Goal: Task Accomplishment & Management: Use online tool/utility

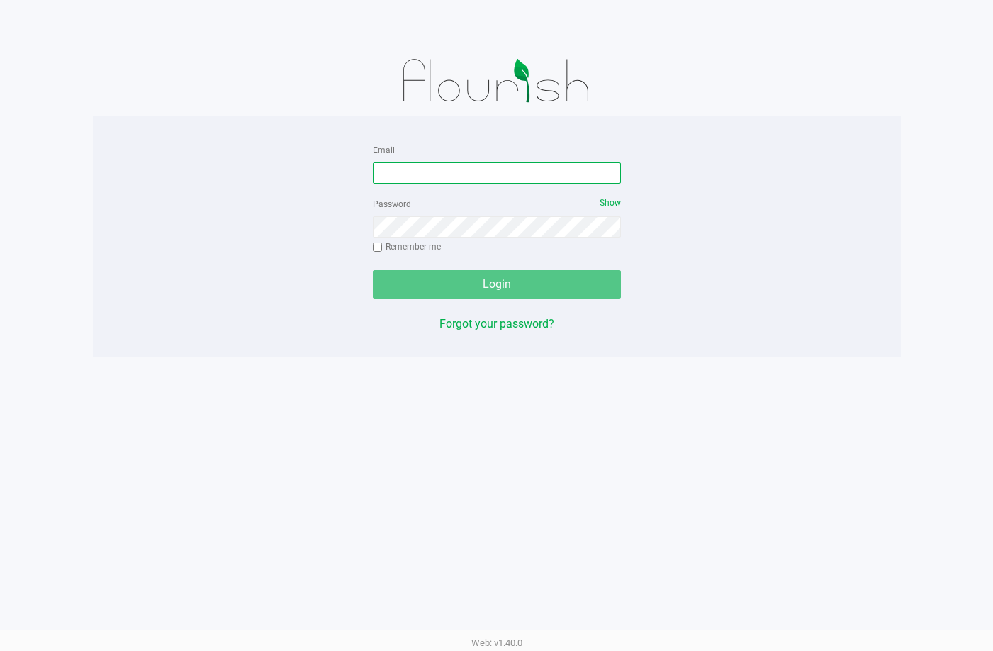
click at [495, 164] on input "Email" at bounding box center [497, 172] width 248 height 21
type input "[EMAIL_ADDRESS][DOMAIN_NAME]"
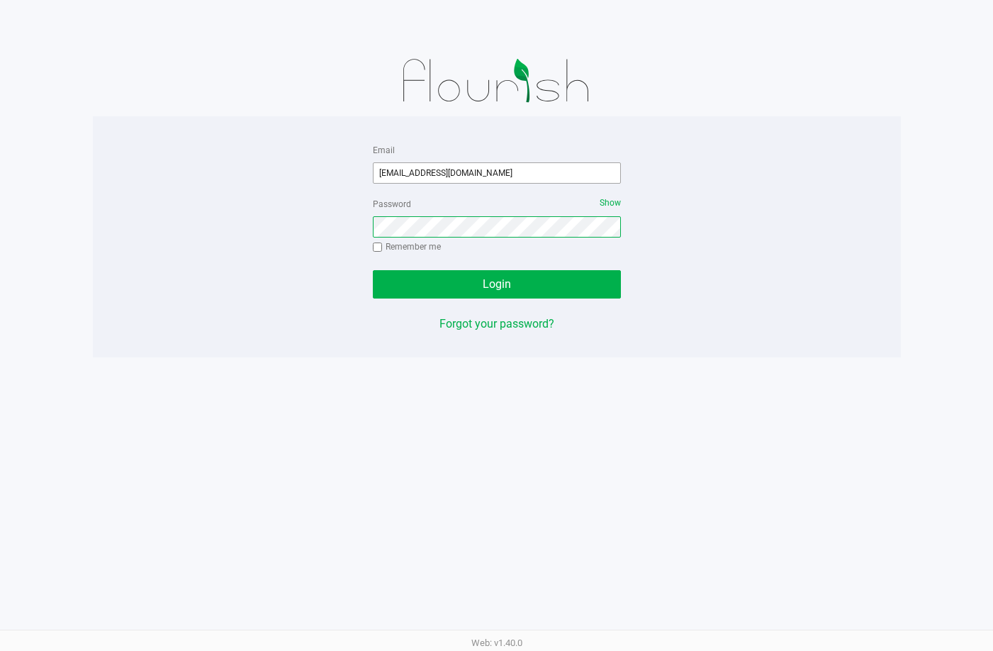
click at [373, 270] on button "Login" at bounding box center [497, 284] width 248 height 28
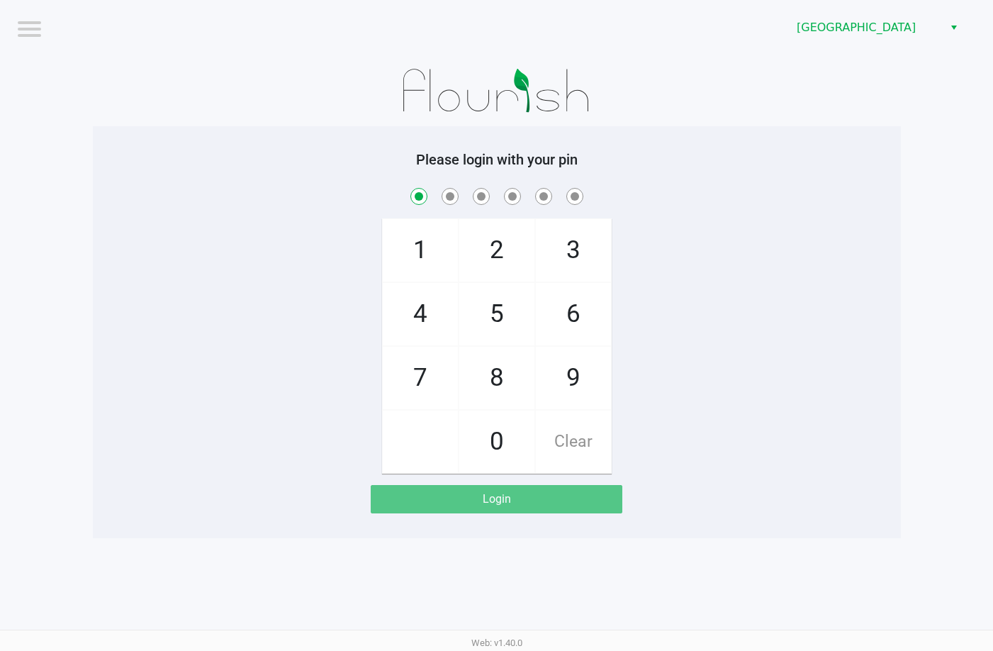
checkbox input "true"
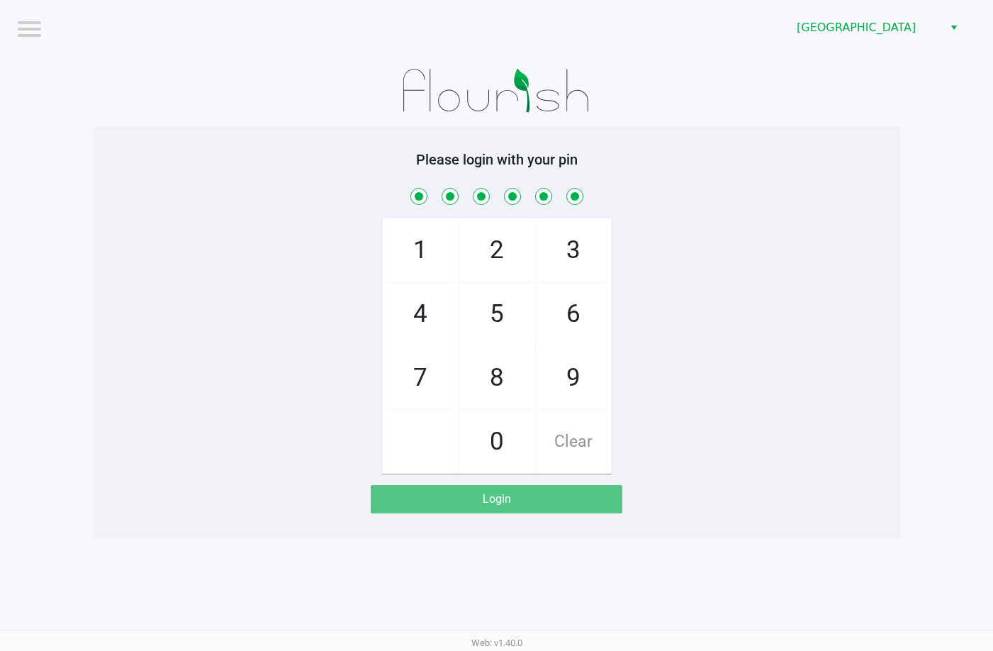
checkbox input "true"
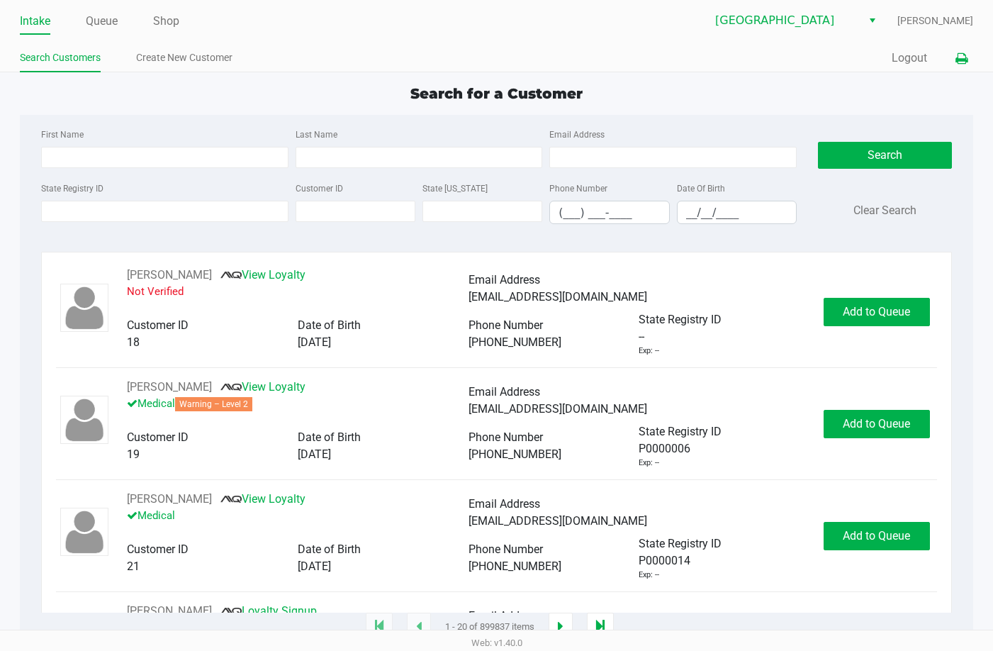
click at [961, 63] on icon at bounding box center [962, 59] width 12 height 10
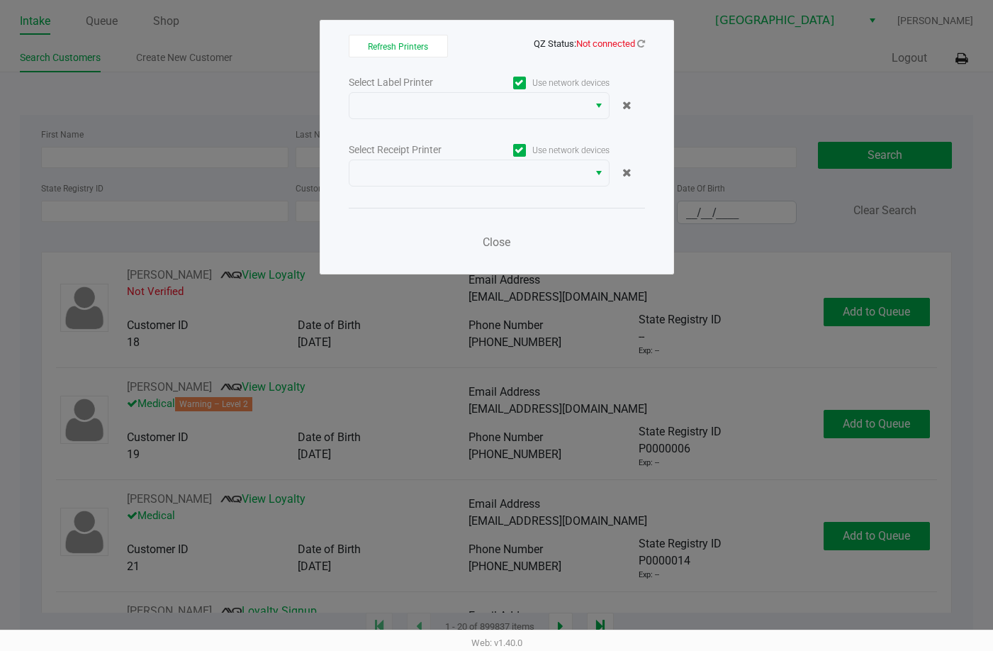
click at [422, 119] on div "Select Label Printer Use network devices Select Receipt Printer Use network dev…" at bounding box center [497, 166] width 296 height 186
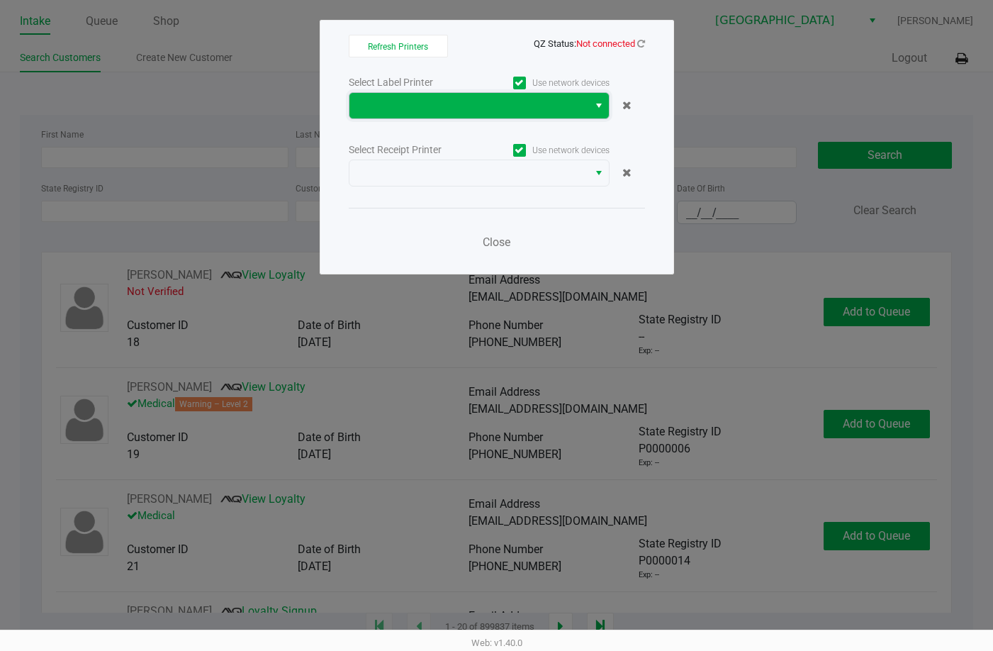
click at [429, 109] on span at bounding box center [469, 105] width 222 height 17
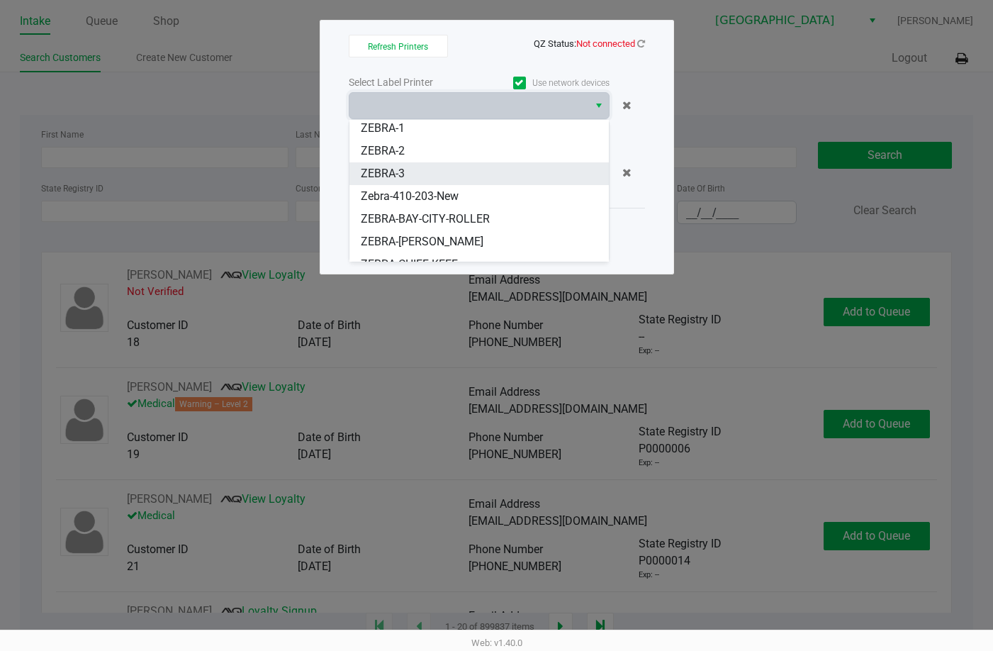
scroll to position [40, 0]
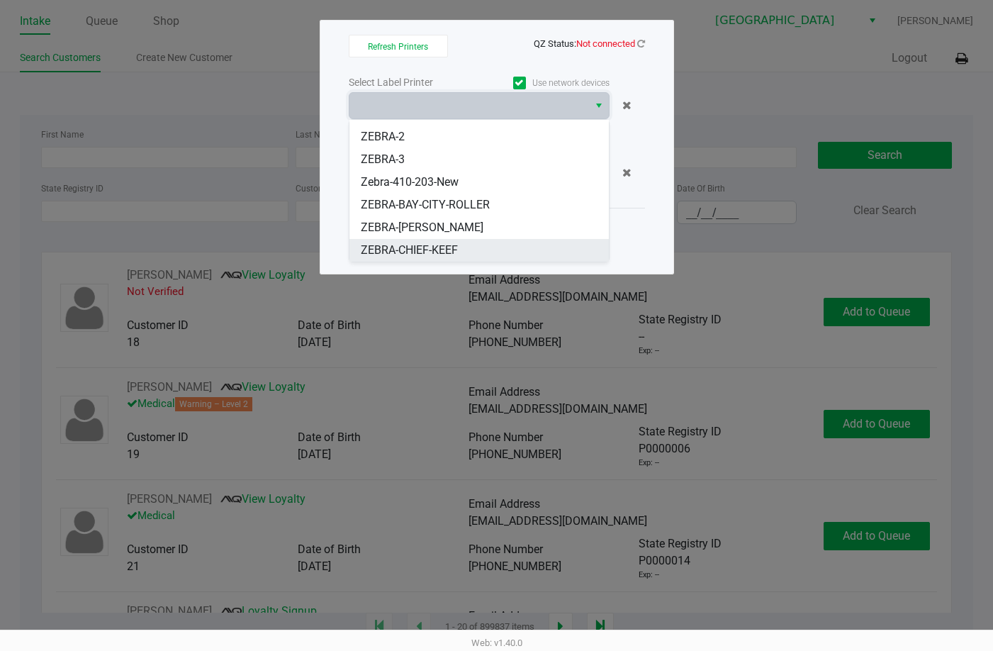
click at [410, 245] on span "ZEBRA-CHIEF-KEEF" at bounding box center [409, 250] width 97 height 17
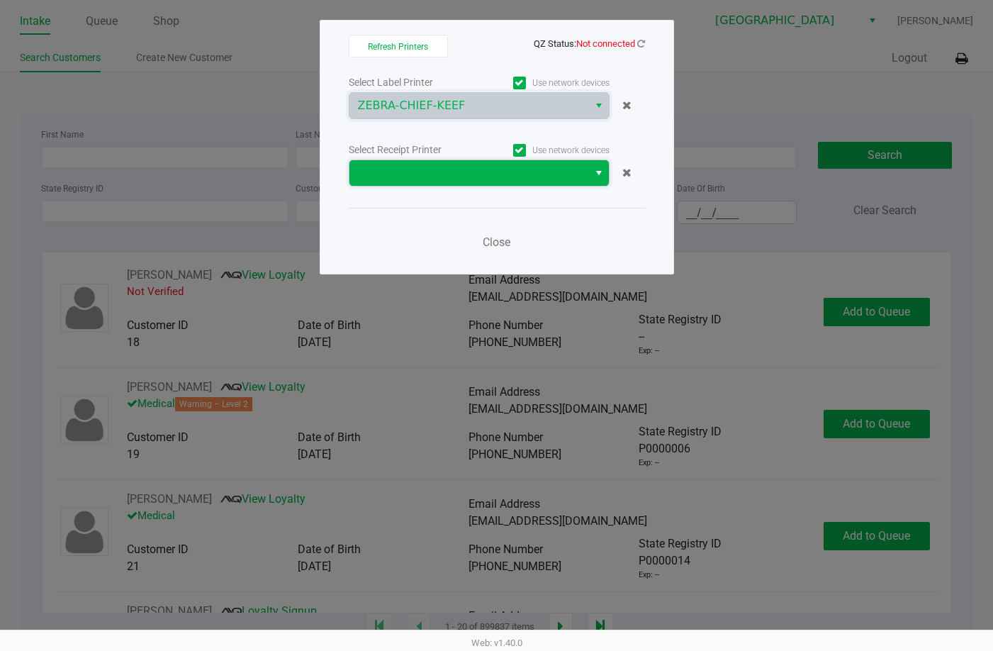
click at [432, 172] on span at bounding box center [469, 172] width 222 height 17
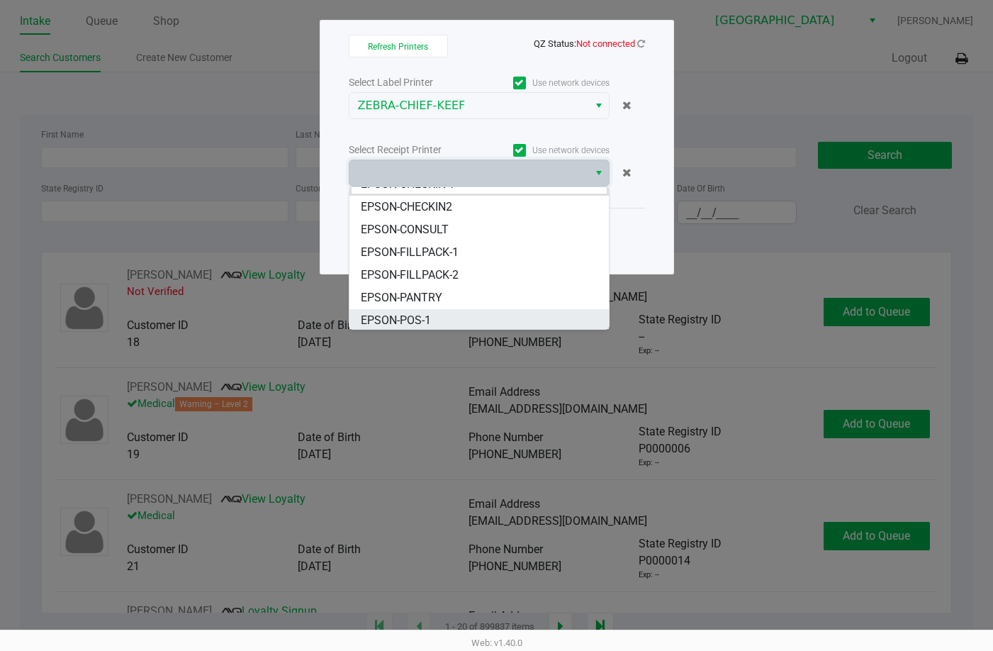
scroll to position [85, 0]
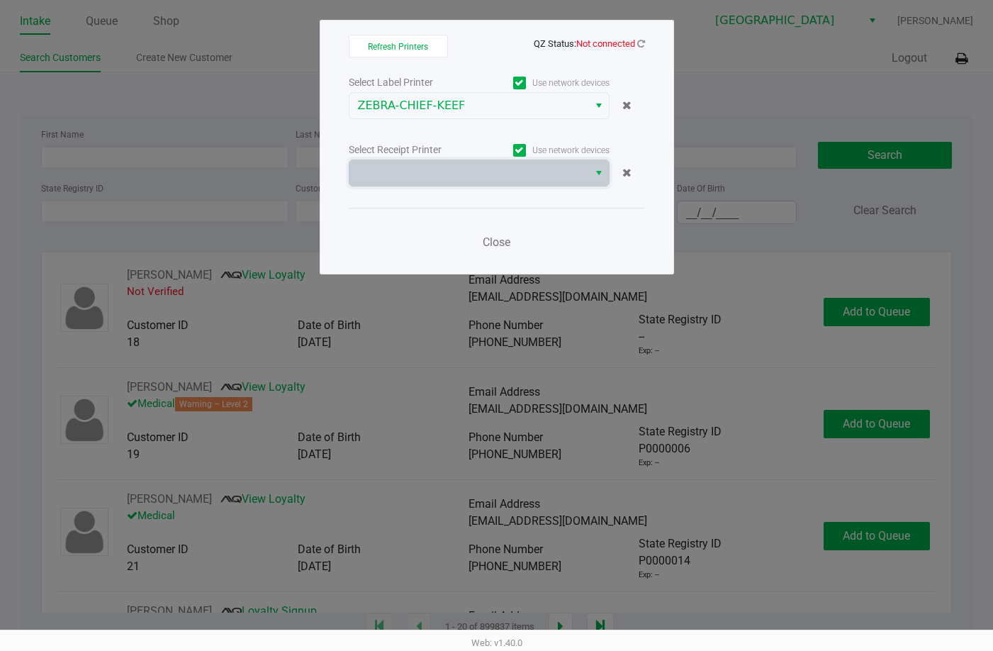
click at [489, 187] on div "Select Label Printer Use network devices ZEBRA-CHIEF-KEEF Select Receipt Printe…" at bounding box center [497, 166] width 296 height 186
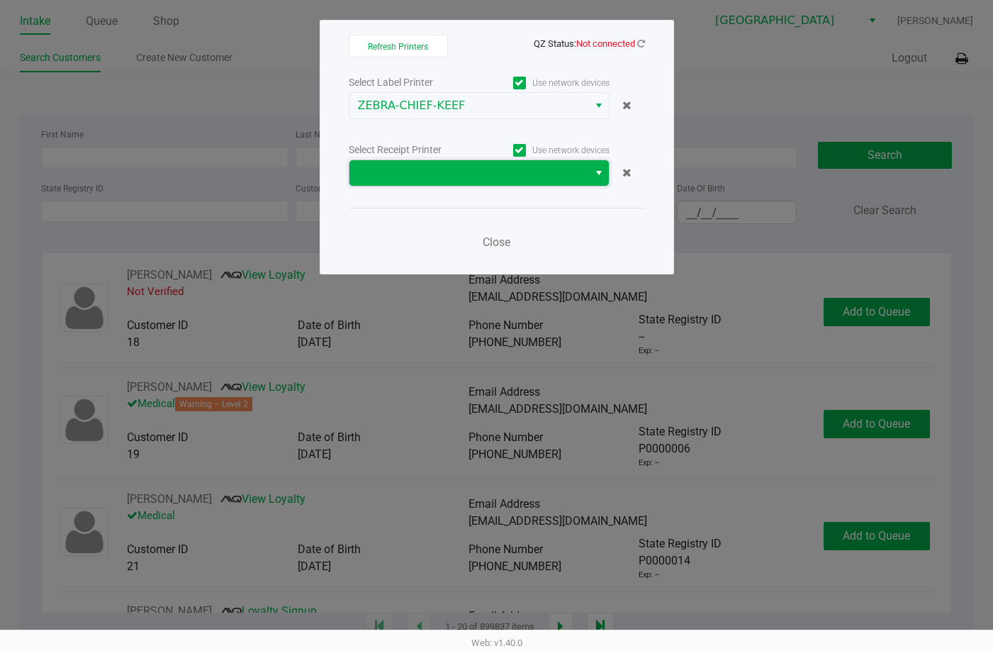
click at [491, 181] on span at bounding box center [469, 172] width 222 height 17
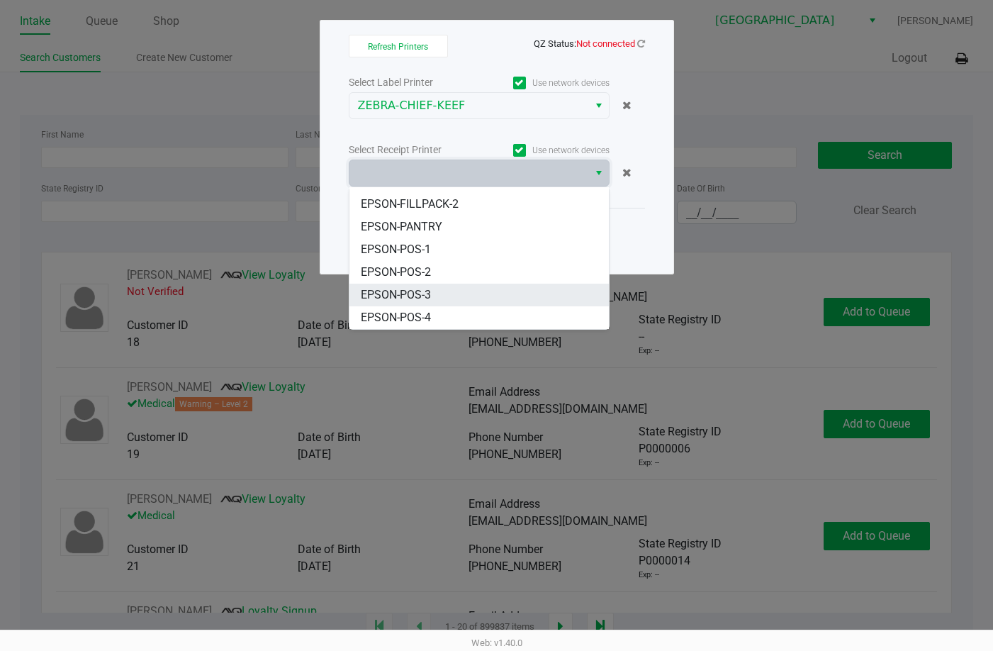
click at [440, 302] on li "EPSON-POS-3" at bounding box center [478, 295] width 259 height 23
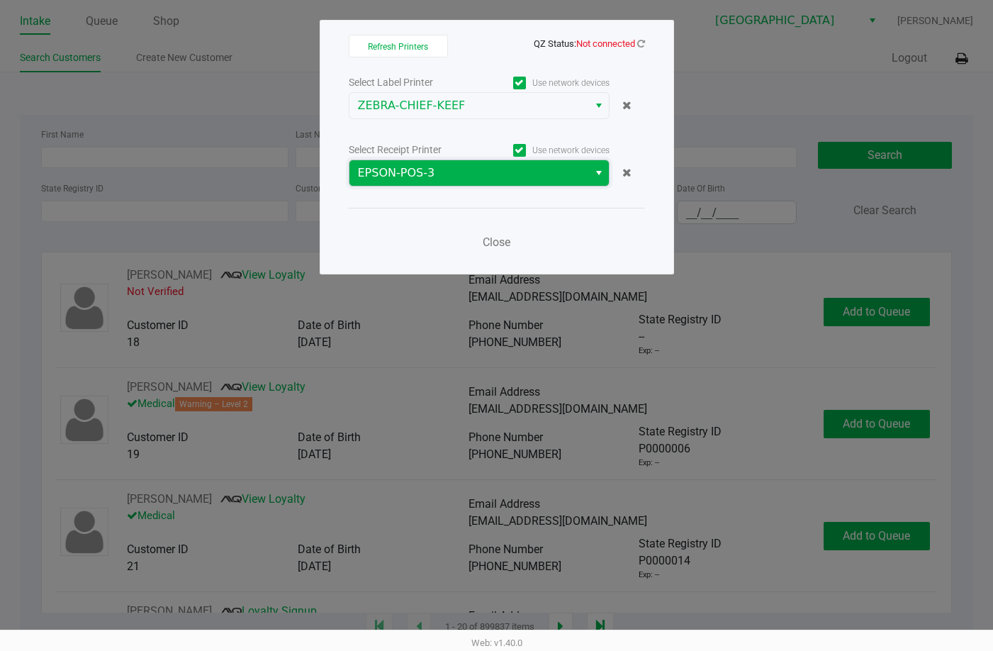
click at [471, 167] on span "EPSON-POS-3" at bounding box center [469, 172] width 222 height 17
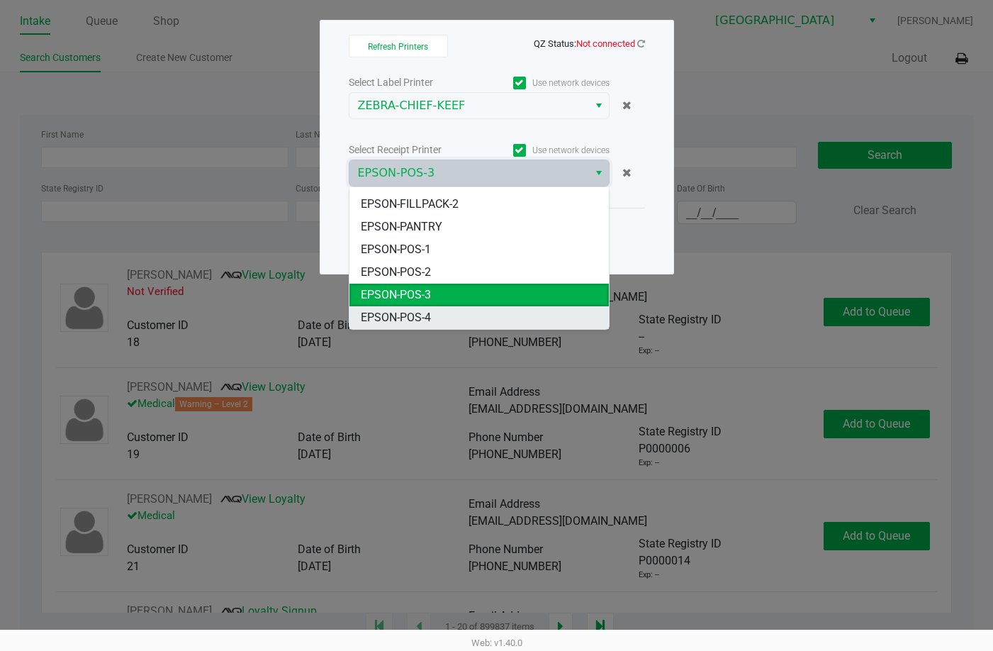
click at [430, 315] on span "EPSON-POS-4" at bounding box center [396, 317] width 70 height 17
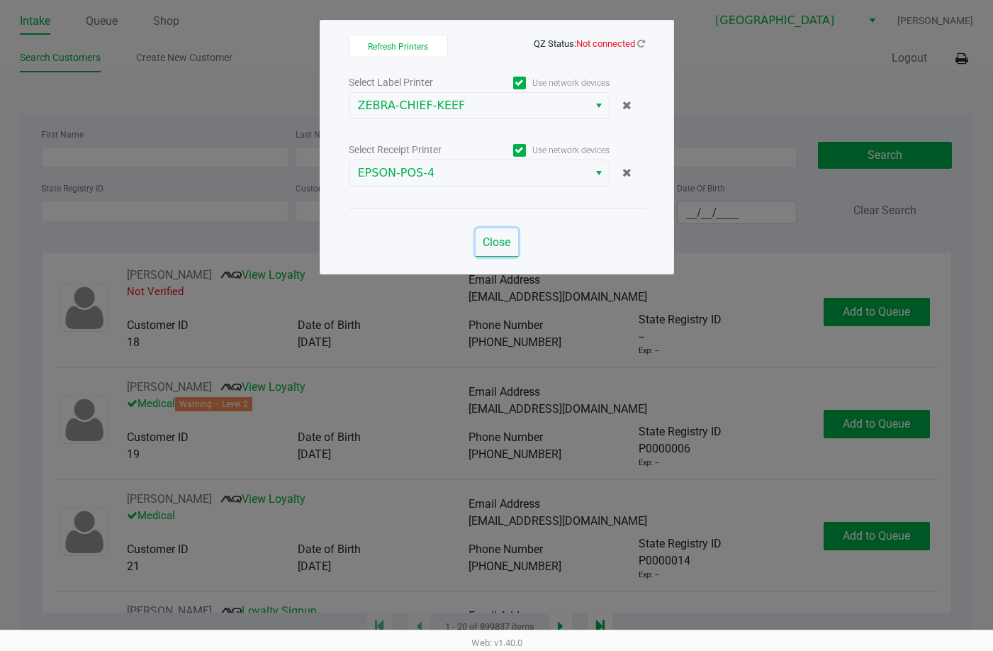
click at [493, 239] on span "Close" at bounding box center [497, 241] width 28 height 13
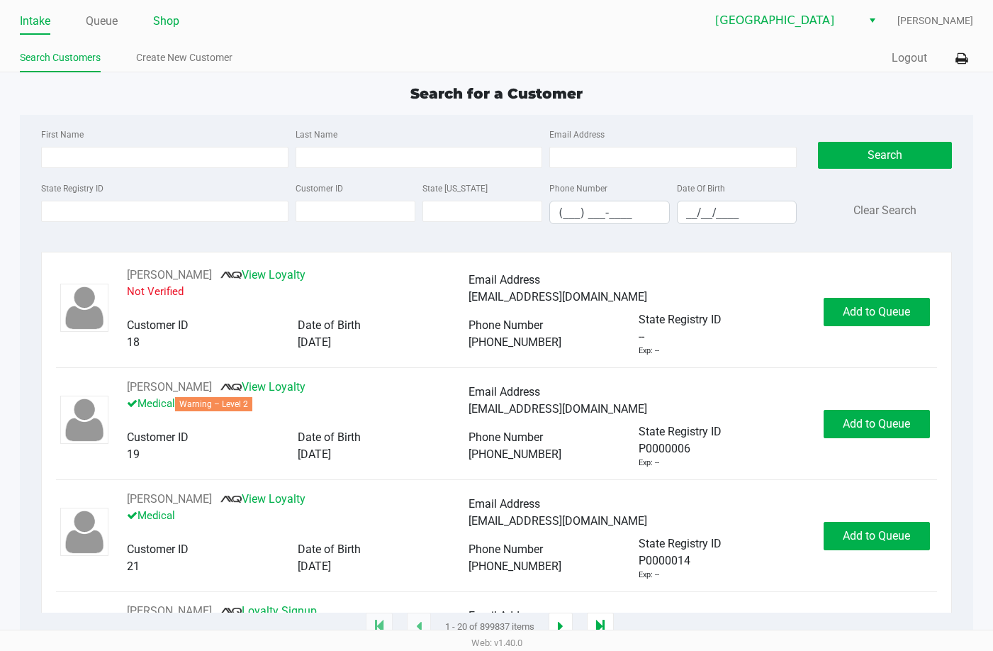
click at [164, 21] on link "Shop" at bounding box center [166, 21] width 26 height 20
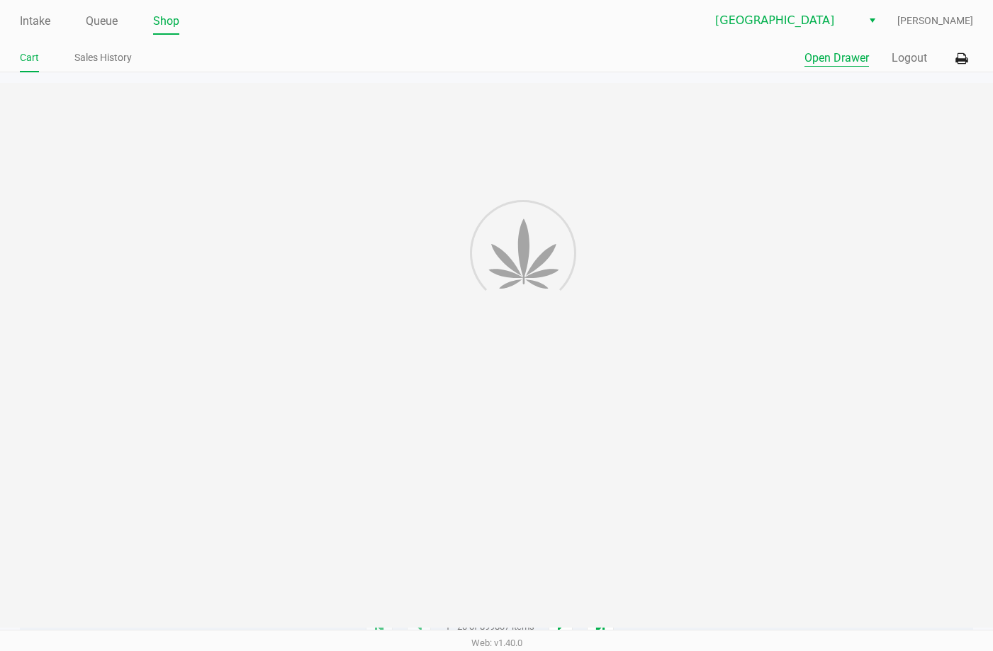
click at [844, 65] on button "Open Drawer" at bounding box center [837, 58] width 65 height 17
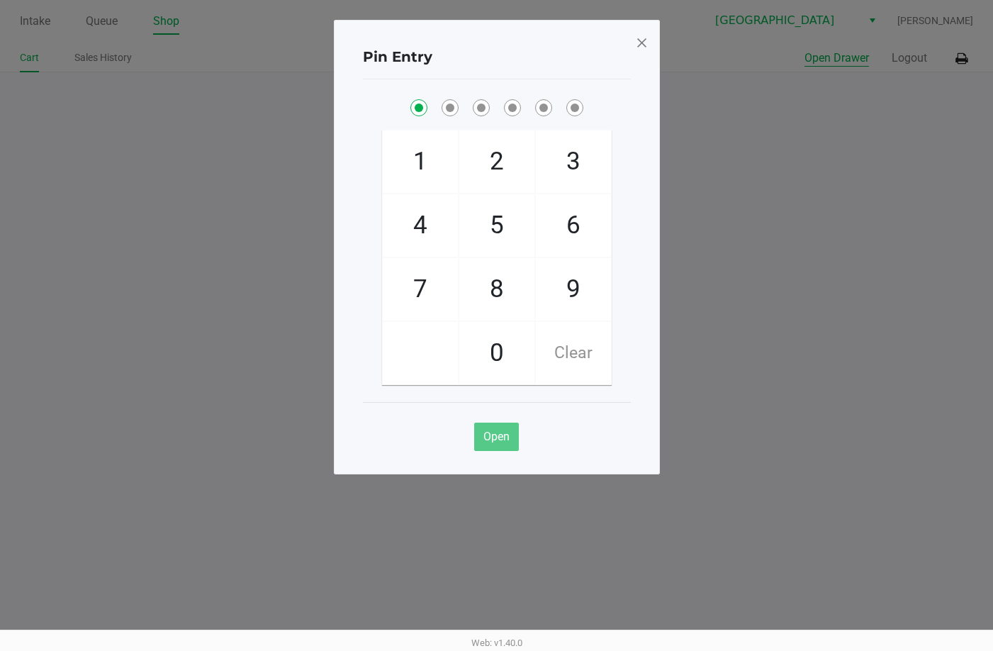
checkbox input "true"
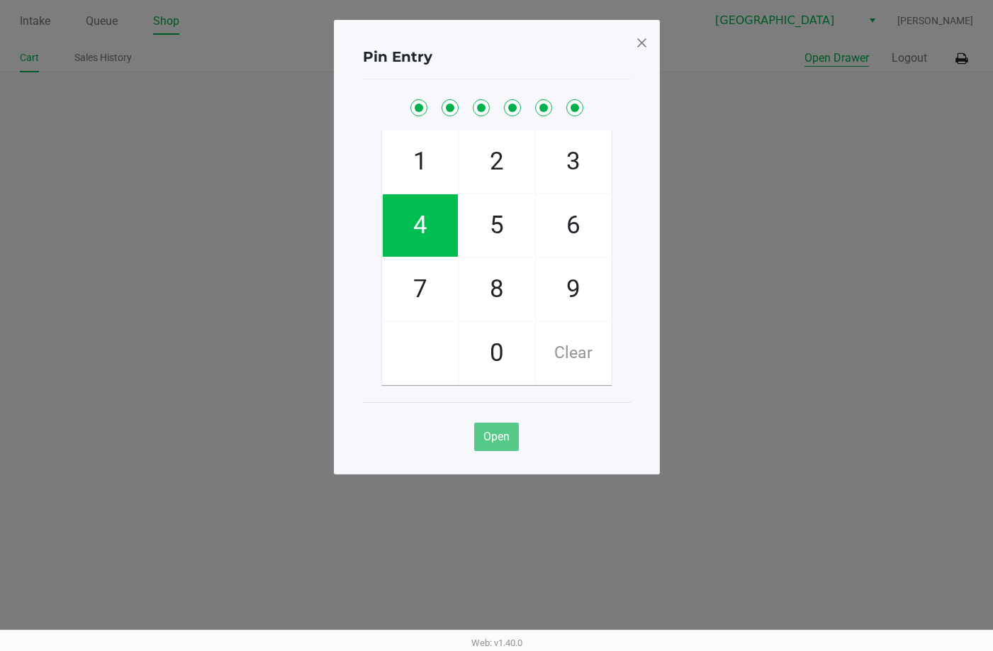
checkbox input "true"
click at [805, 50] on button "Open Drawer" at bounding box center [837, 58] width 65 height 17
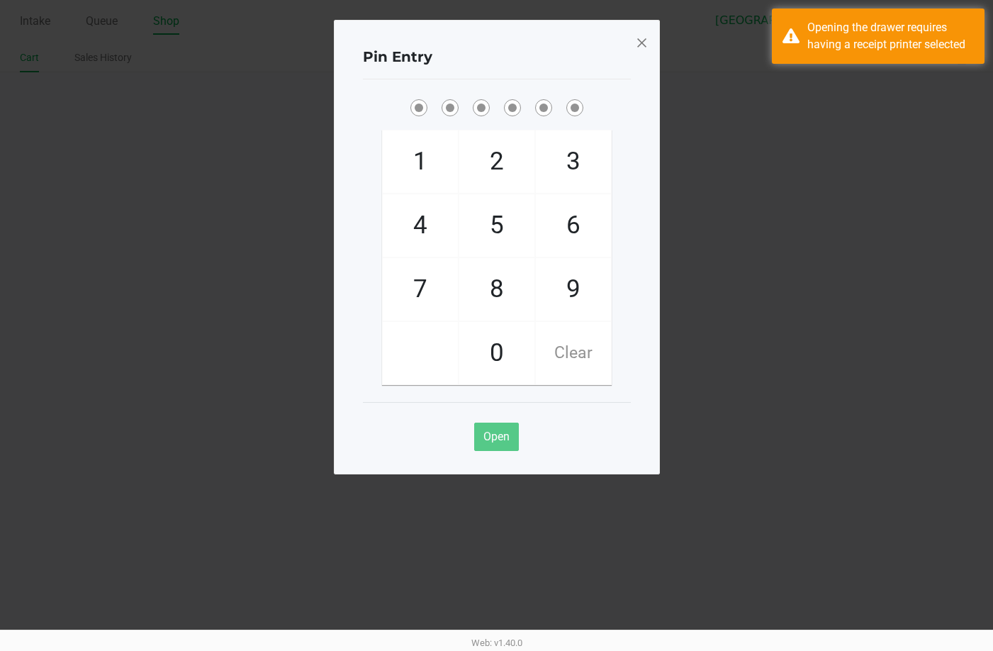
drag, startPoint x: 640, startPoint y: 38, endPoint x: 690, endPoint y: 33, distance: 50.5
click at [640, 38] on span at bounding box center [641, 42] width 13 height 23
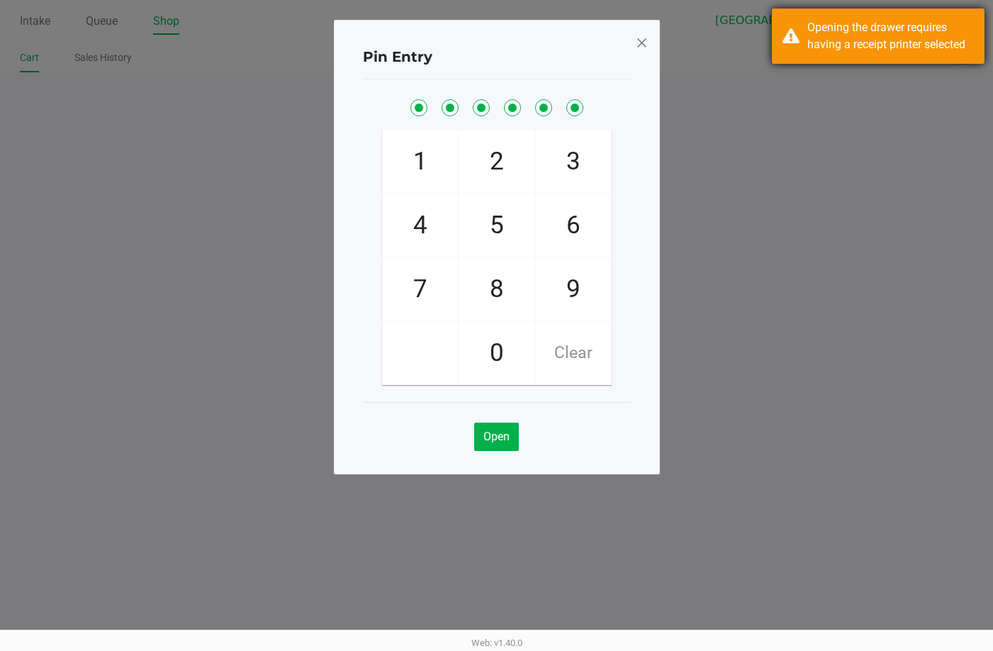
click at [876, 47] on div "Opening the drawer requires having a receipt printer selected" at bounding box center [890, 36] width 167 height 34
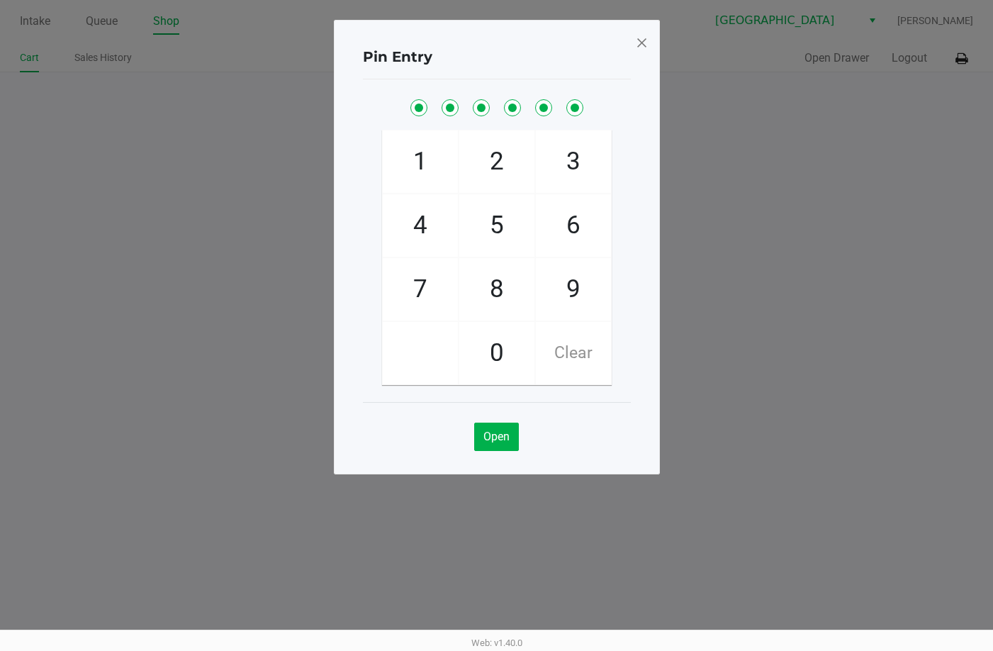
click at [637, 43] on span at bounding box center [641, 42] width 13 height 23
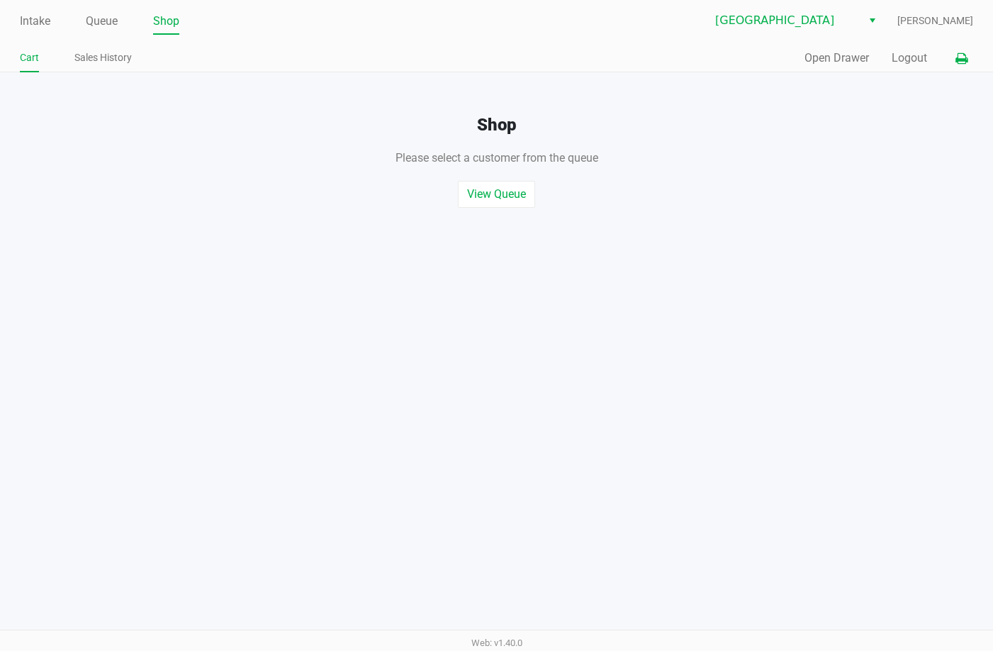
click at [959, 51] on button at bounding box center [961, 58] width 23 height 26
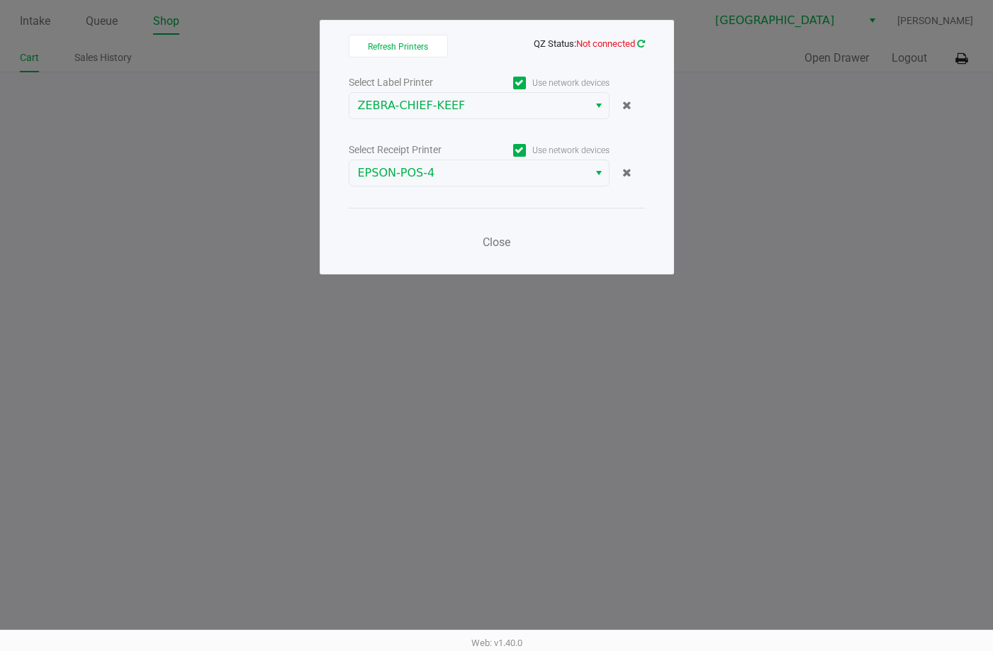
click at [639, 43] on icon at bounding box center [641, 43] width 8 height 9
click at [642, 43] on icon at bounding box center [641, 43] width 8 height 9
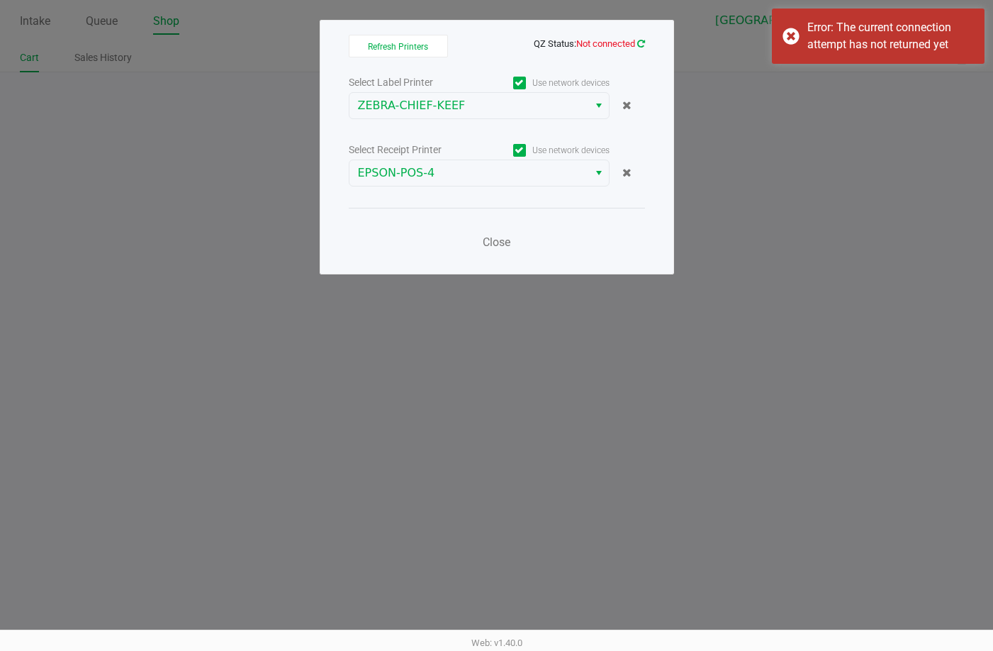
click at [642, 43] on icon at bounding box center [641, 43] width 8 height 9
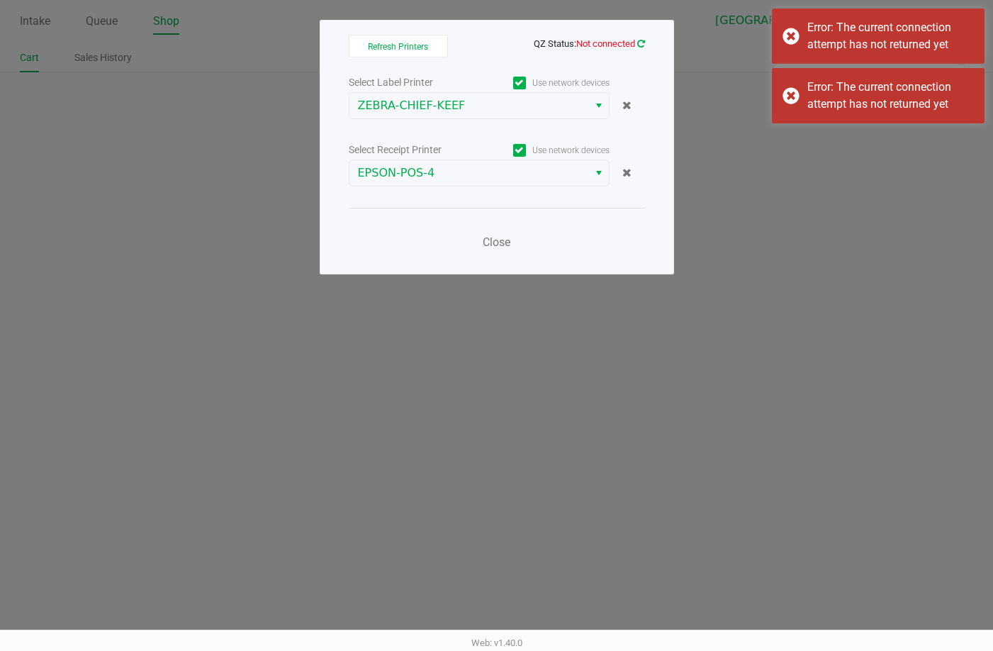
click at [642, 43] on icon at bounding box center [641, 43] width 8 height 9
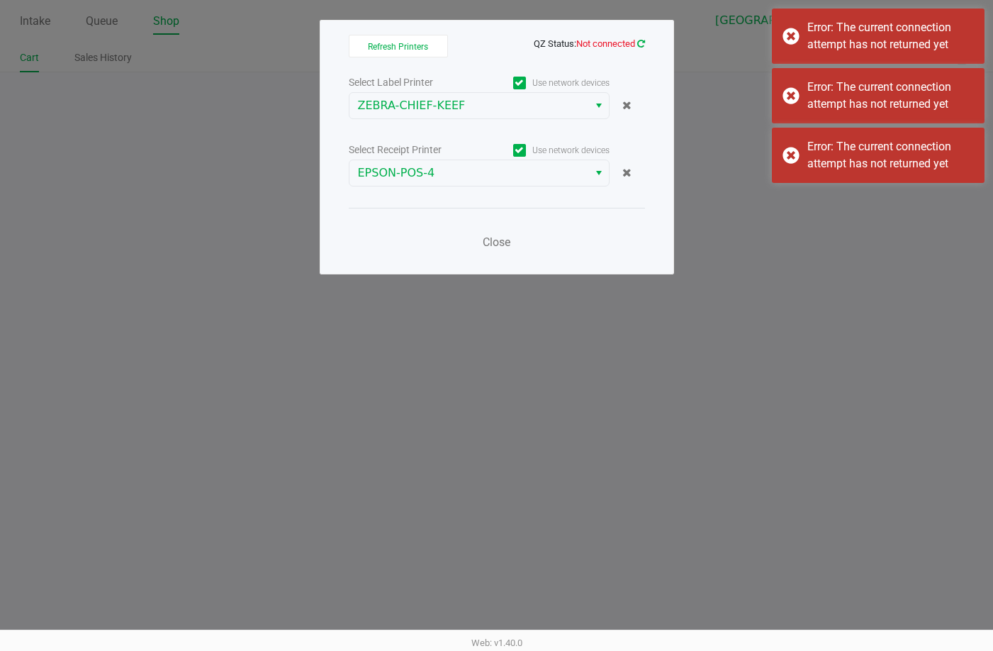
click at [642, 43] on icon at bounding box center [641, 43] width 8 height 9
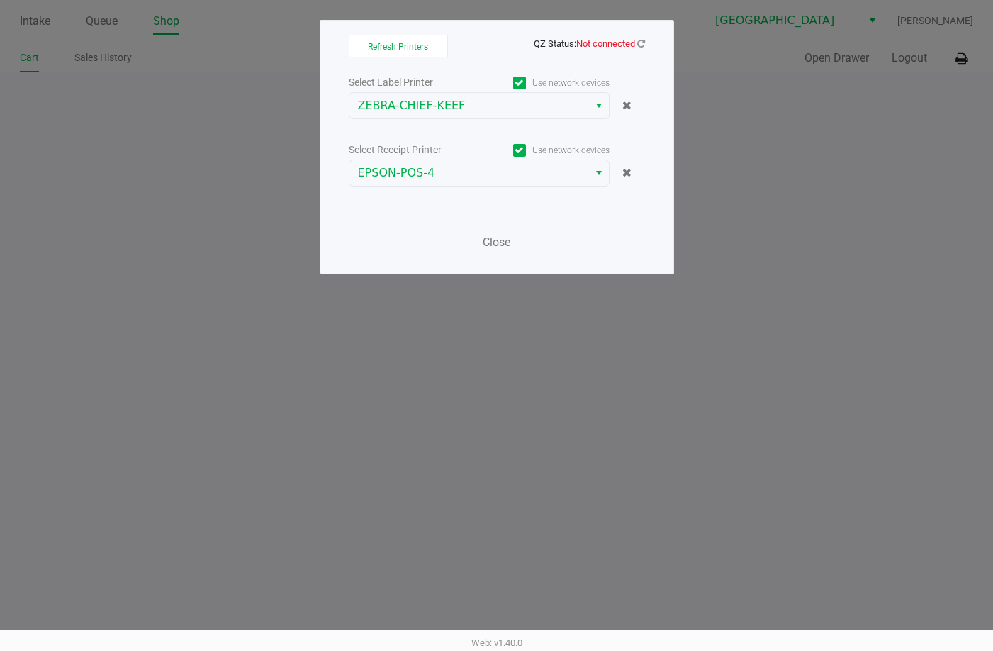
click at [639, 38] on app-qz-status "QZ Status: Not connected" at bounding box center [589, 42] width 111 height 13
click at [639, 43] on app-qz-status "QZ Status: Not connected" at bounding box center [589, 42] width 111 height 13
click at [639, 44] on icon at bounding box center [641, 43] width 8 height 9
click at [635, 44] on span "QZ Status: Not connected" at bounding box center [589, 43] width 111 height 11
click at [639, 43] on icon at bounding box center [641, 43] width 8 height 9
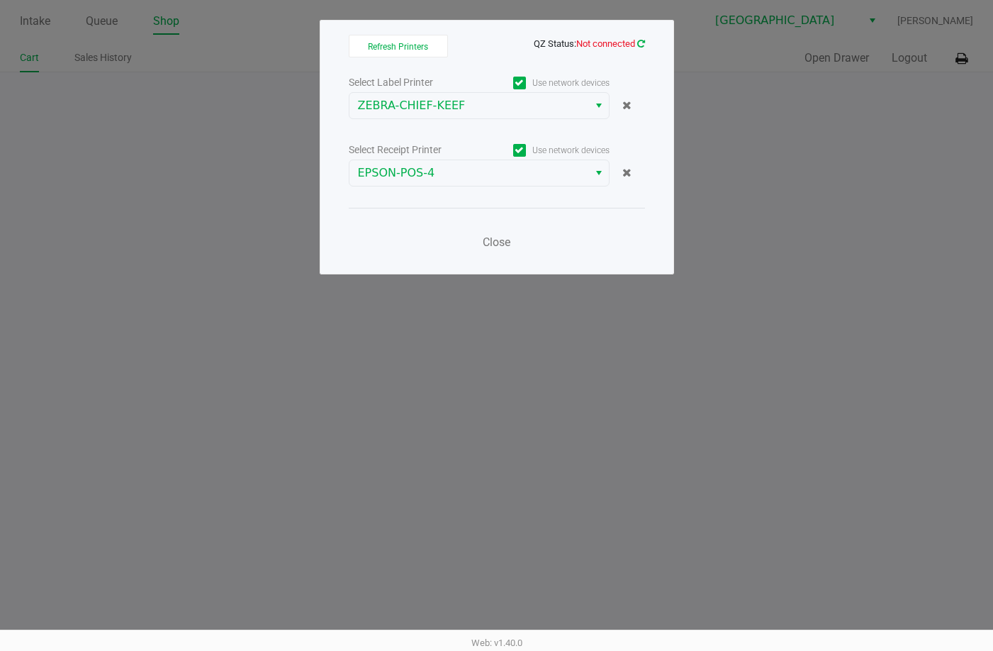
click at [643, 45] on icon at bounding box center [641, 43] width 8 height 9
click at [639, 45] on icon at bounding box center [641, 43] width 8 height 9
click at [640, 40] on icon at bounding box center [641, 43] width 8 height 9
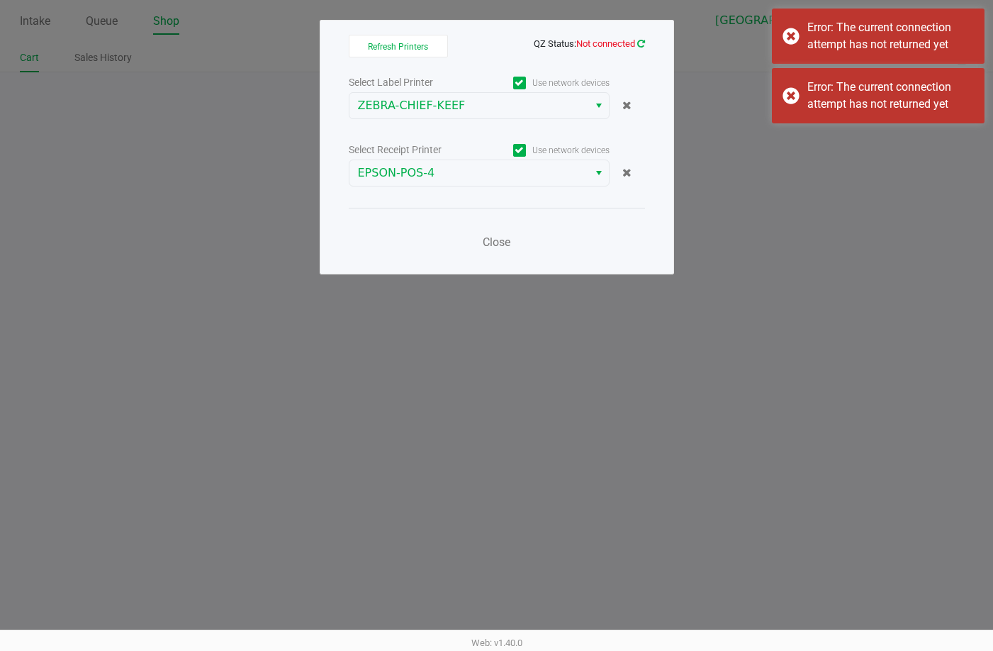
click at [637, 40] on icon at bounding box center [641, 43] width 8 height 9
click at [507, 239] on span "Close" at bounding box center [497, 241] width 28 height 13
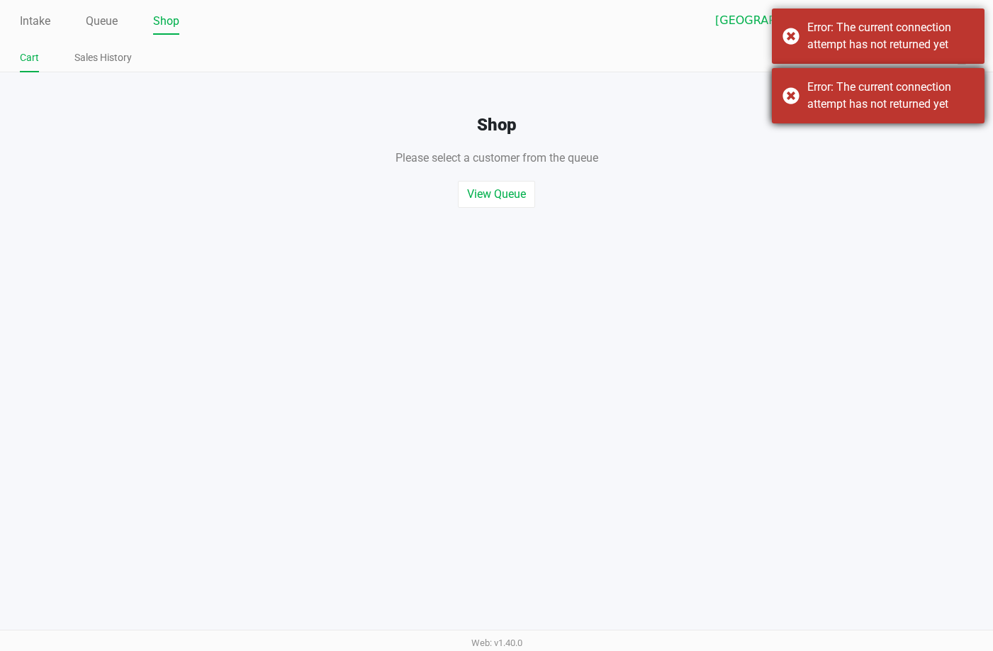
click at [917, 76] on div "Error: The current connection attempt has not returned yet" at bounding box center [878, 95] width 213 height 55
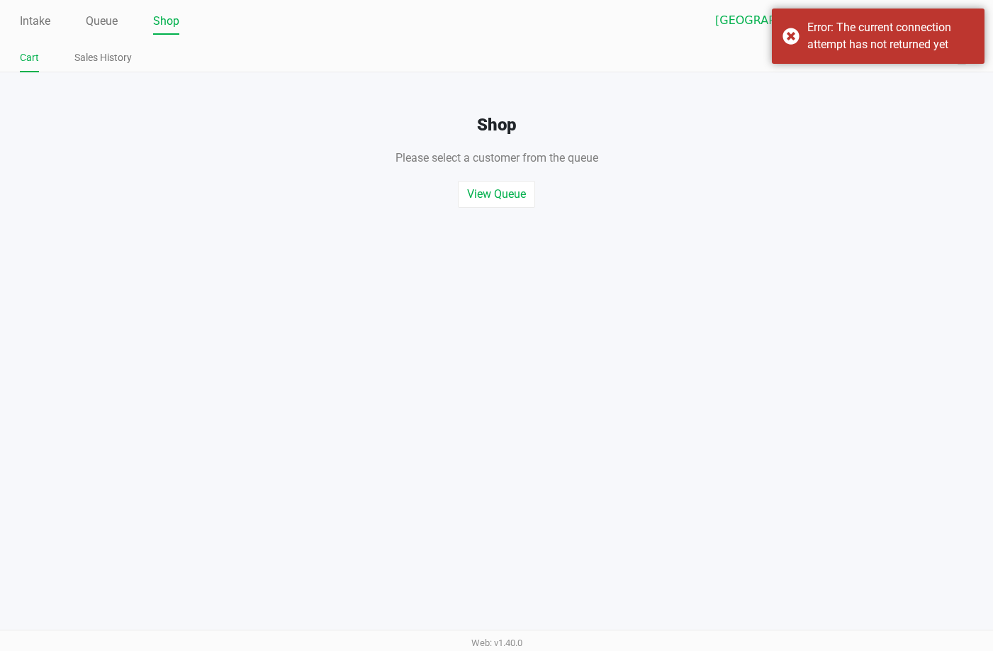
click at [887, 35] on div "Error: The current connection attempt has not returned yet" at bounding box center [890, 36] width 167 height 34
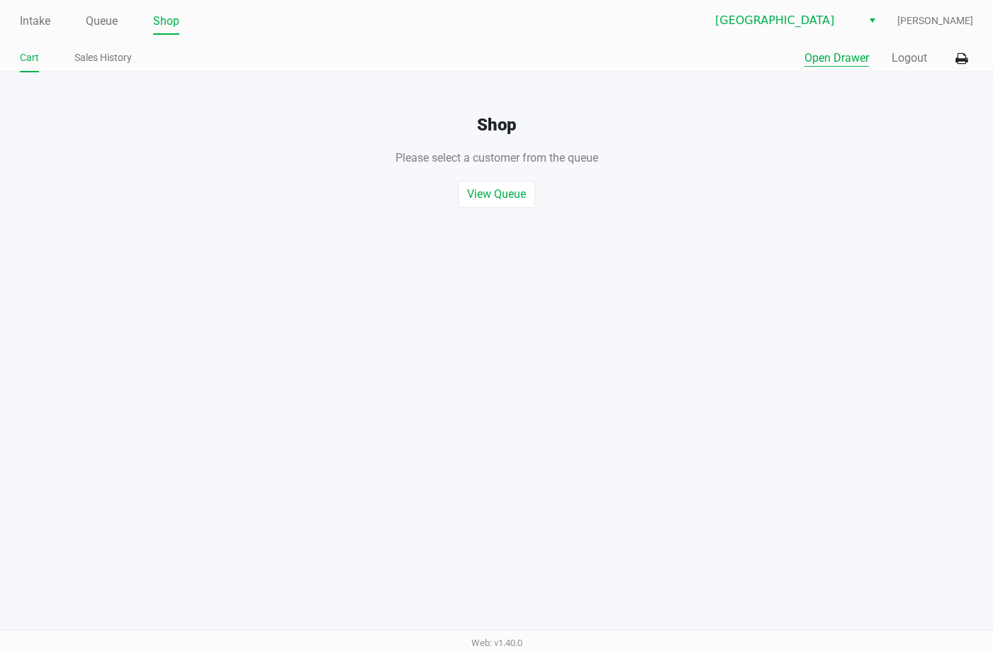
click at [881, 100] on div "Shop Please select a customer from the queue , or start a quick sale View Queue…" at bounding box center [496, 139] width 1014 height 135
click at [854, 56] on button "Open Drawer" at bounding box center [837, 58] width 65 height 17
click at [805, 50] on button "Open Drawer" at bounding box center [837, 58] width 65 height 17
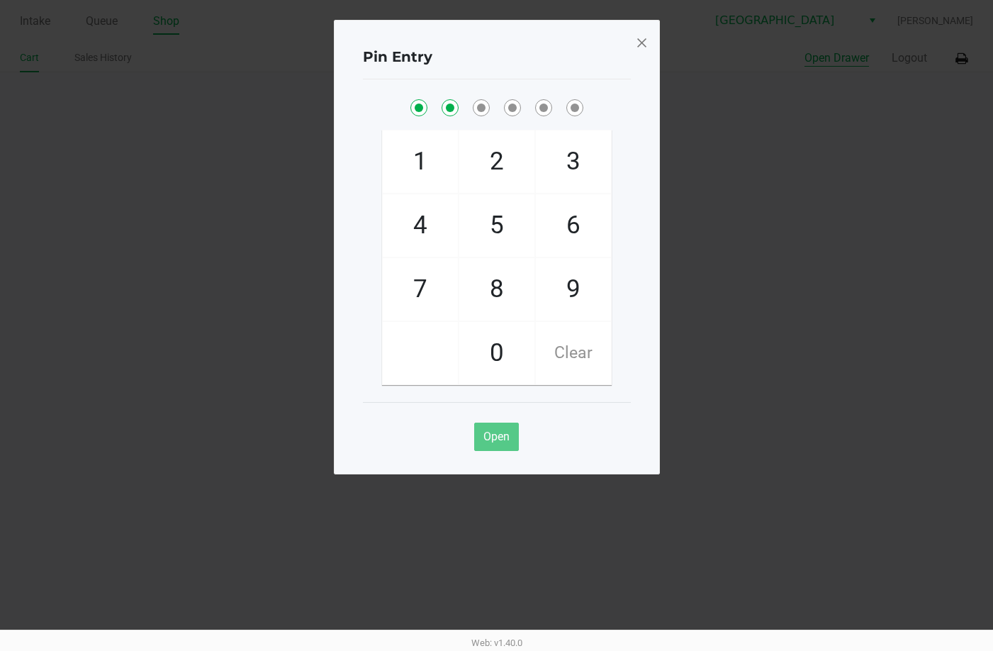
checkbox input "true"
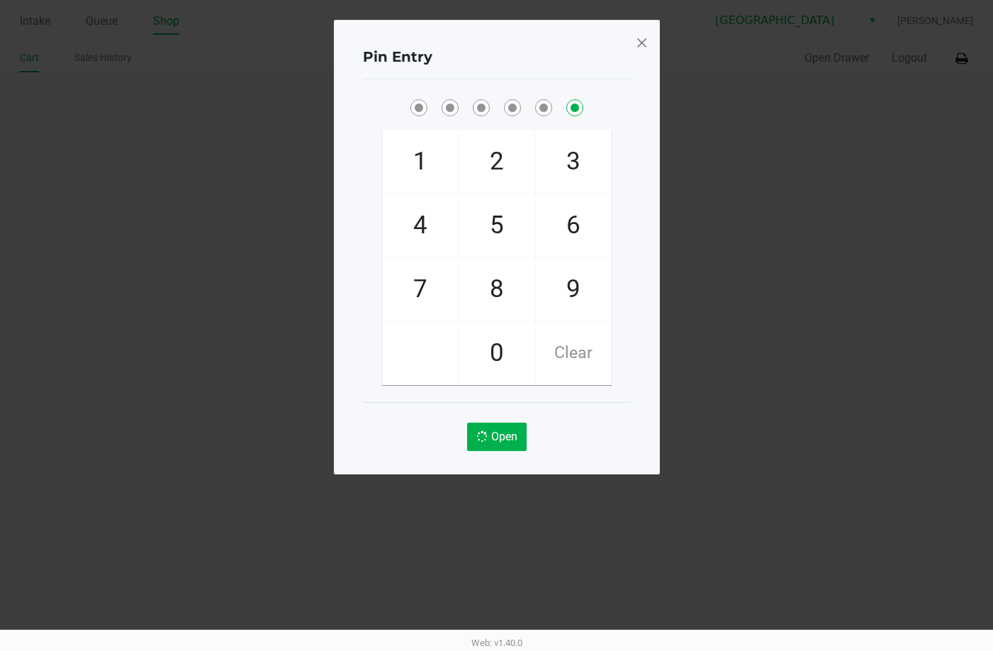
checkbox input "false"
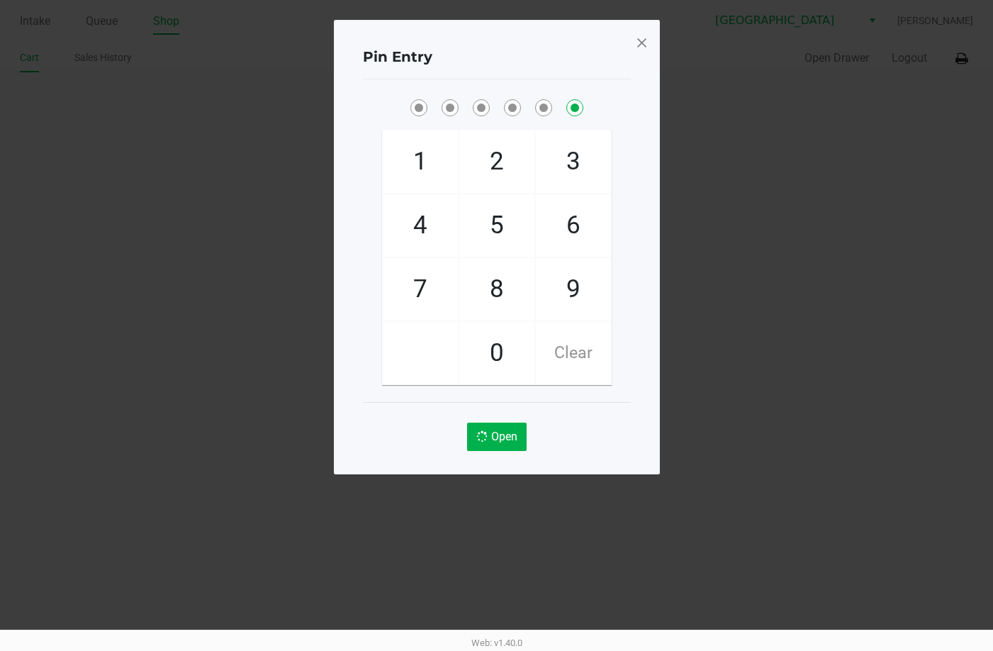
checkbox input "false"
checkbox input "true"
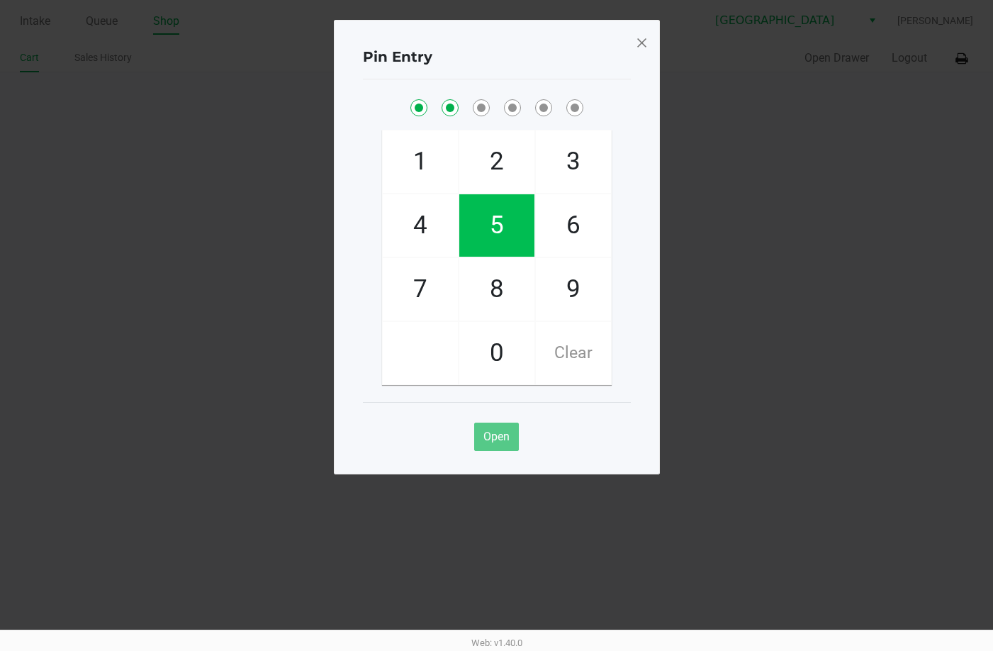
checkbox input "true"
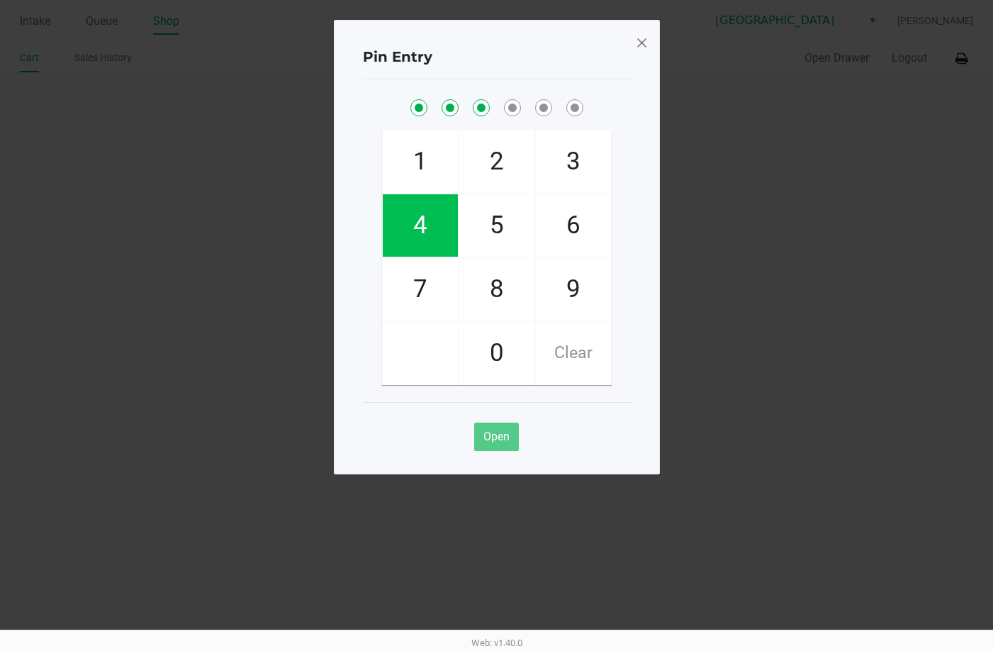
checkbox input "true"
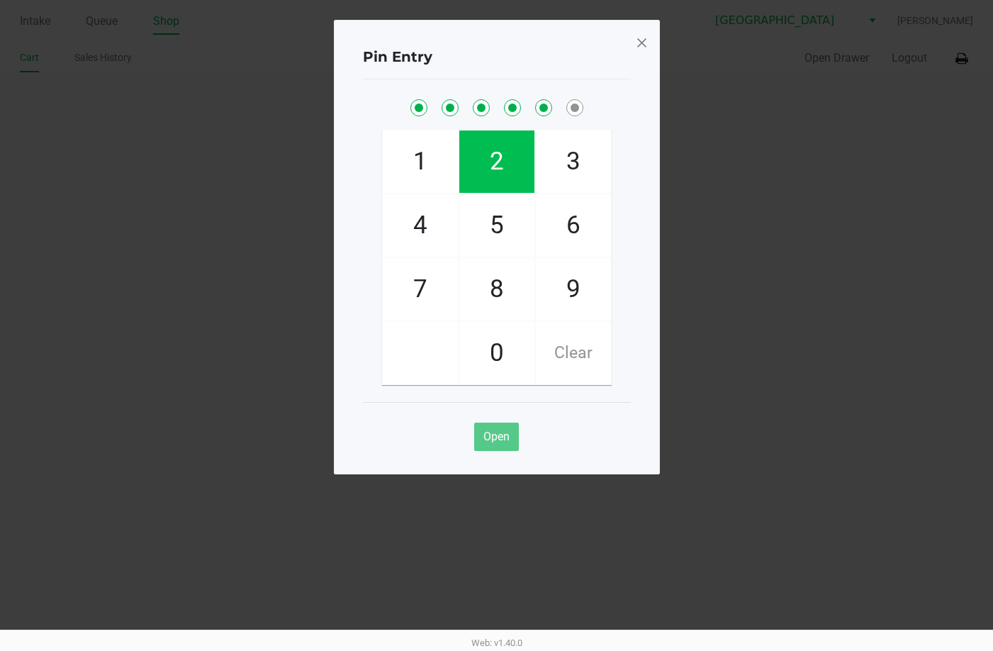
checkbox input "true"
click at [639, 42] on span at bounding box center [641, 42] width 13 height 23
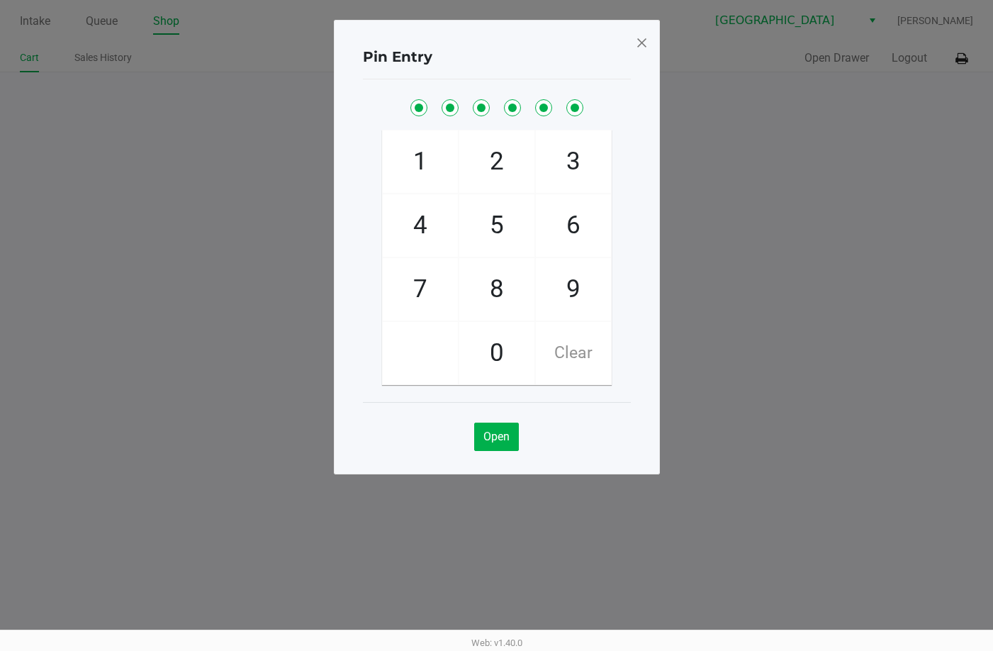
click at [639, 42] on span at bounding box center [641, 42] width 13 height 23
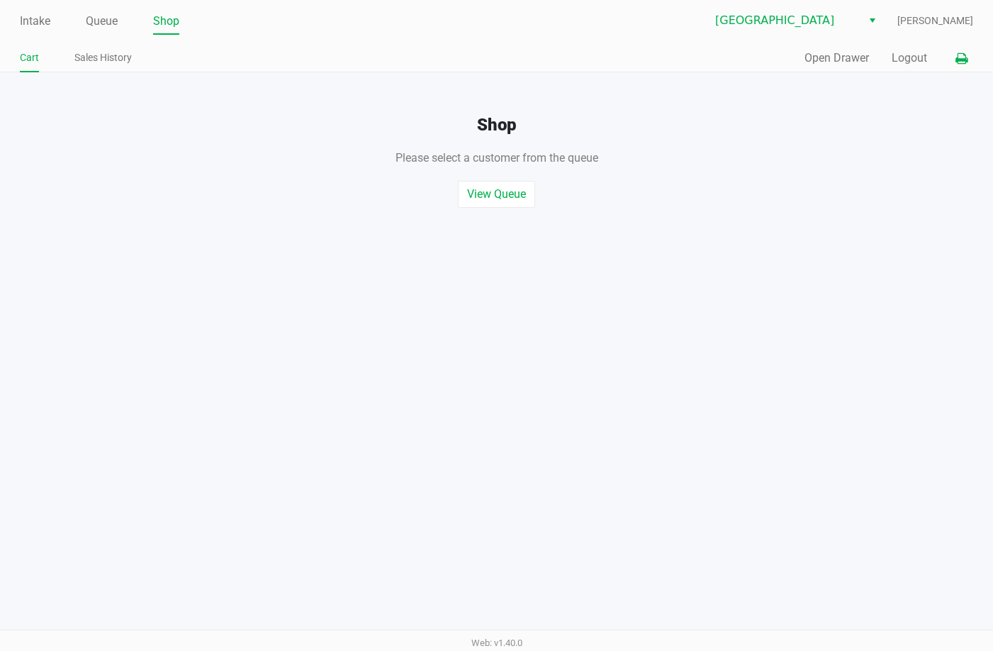
click at [970, 56] on button at bounding box center [961, 58] width 23 height 26
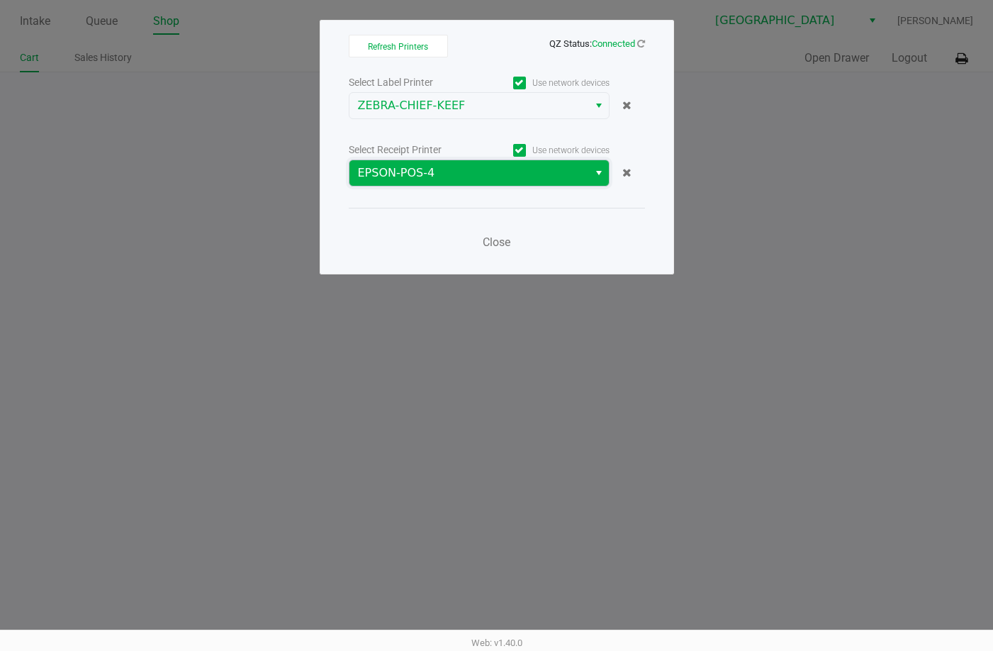
click at [505, 174] on span "EPSON-POS-4" at bounding box center [469, 172] width 222 height 17
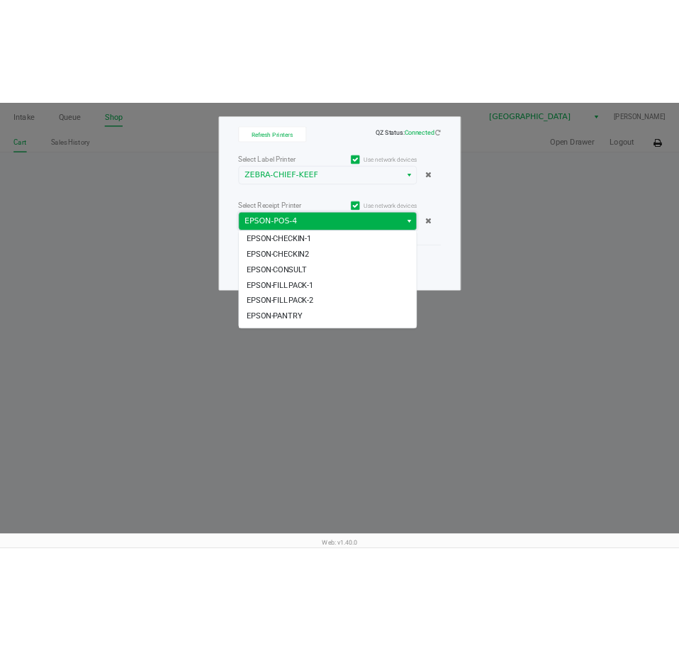
scroll to position [85, 0]
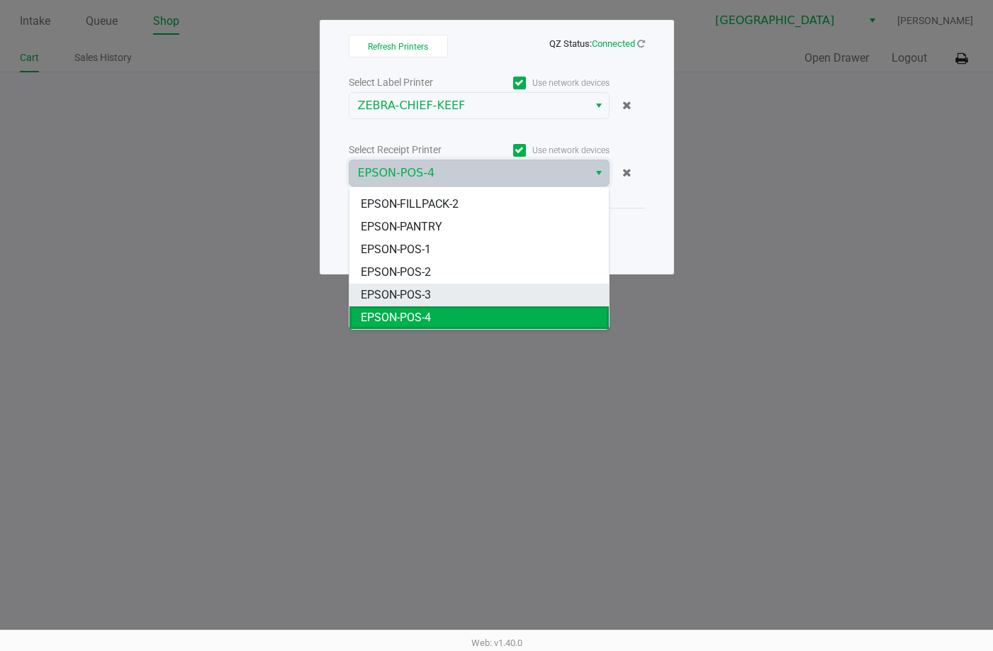
click at [440, 297] on li "EPSON-POS-3" at bounding box center [478, 295] width 259 height 23
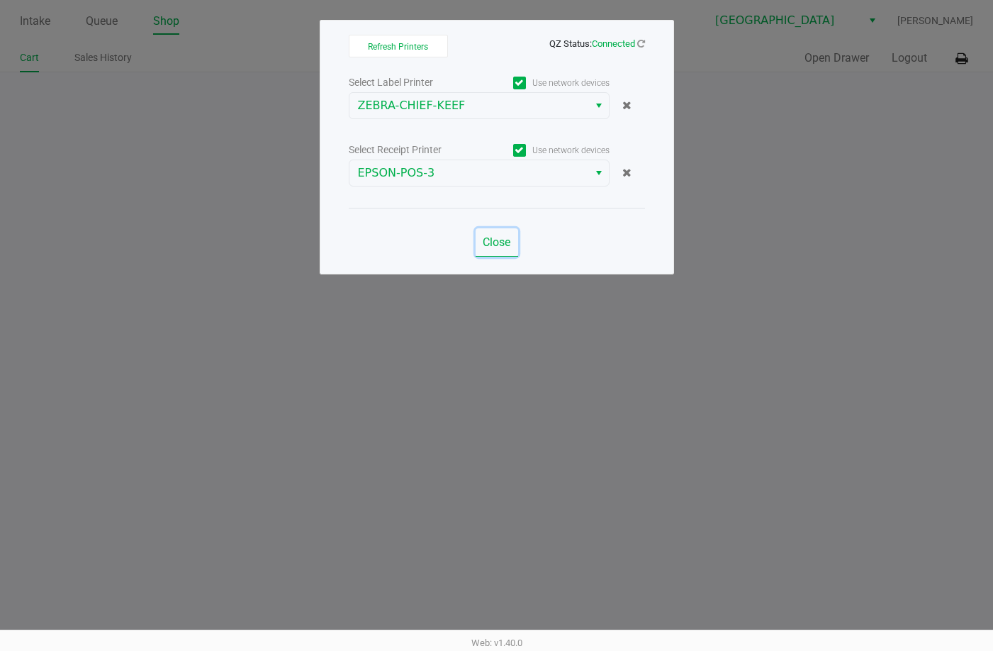
click at [506, 245] on span "Close" at bounding box center [497, 241] width 28 height 13
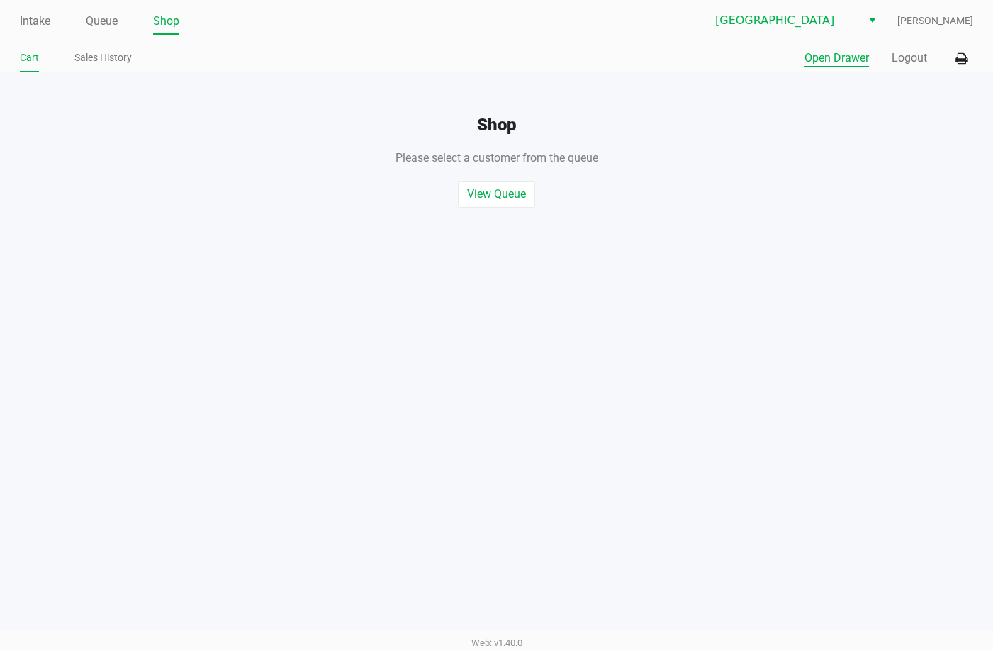
click at [854, 55] on button "Open Drawer" at bounding box center [837, 58] width 65 height 17
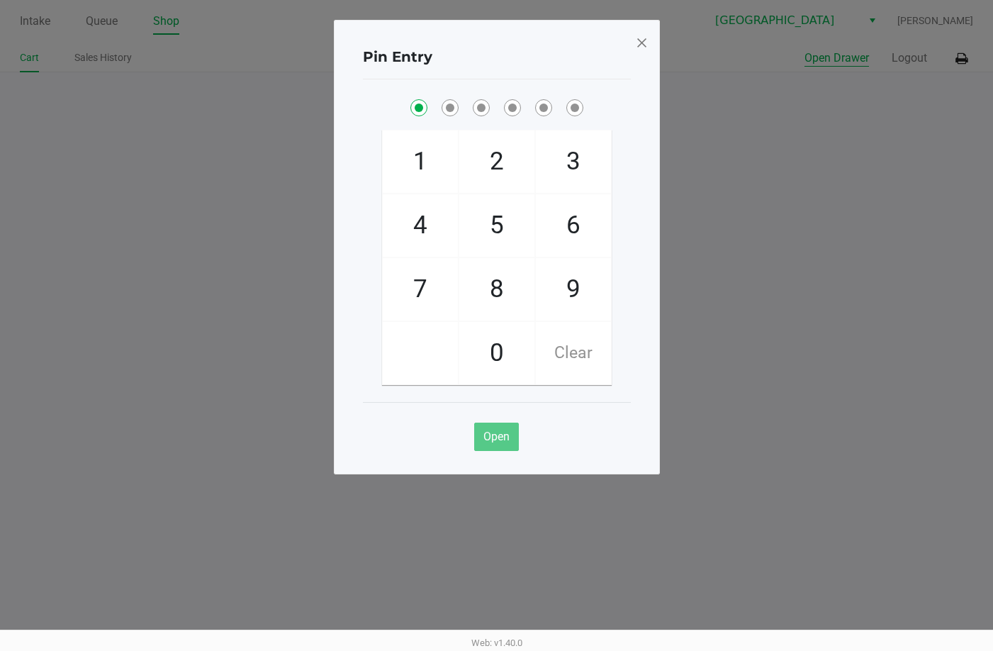
checkbox input "true"
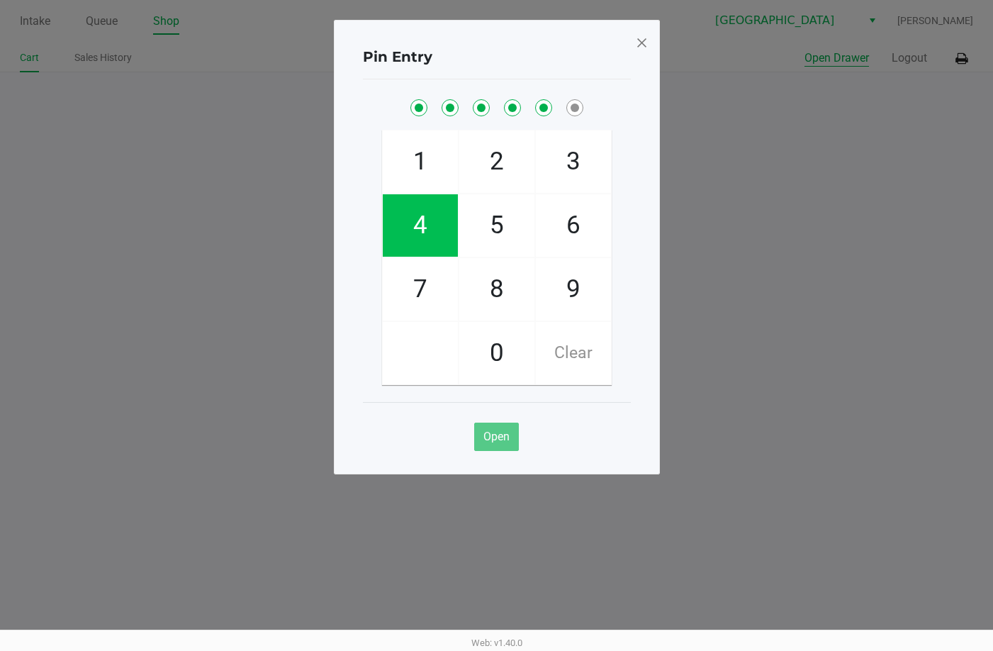
click at [805, 50] on button "Open Drawer" at bounding box center [837, 58] width 65 height 17
checkbox input "true"
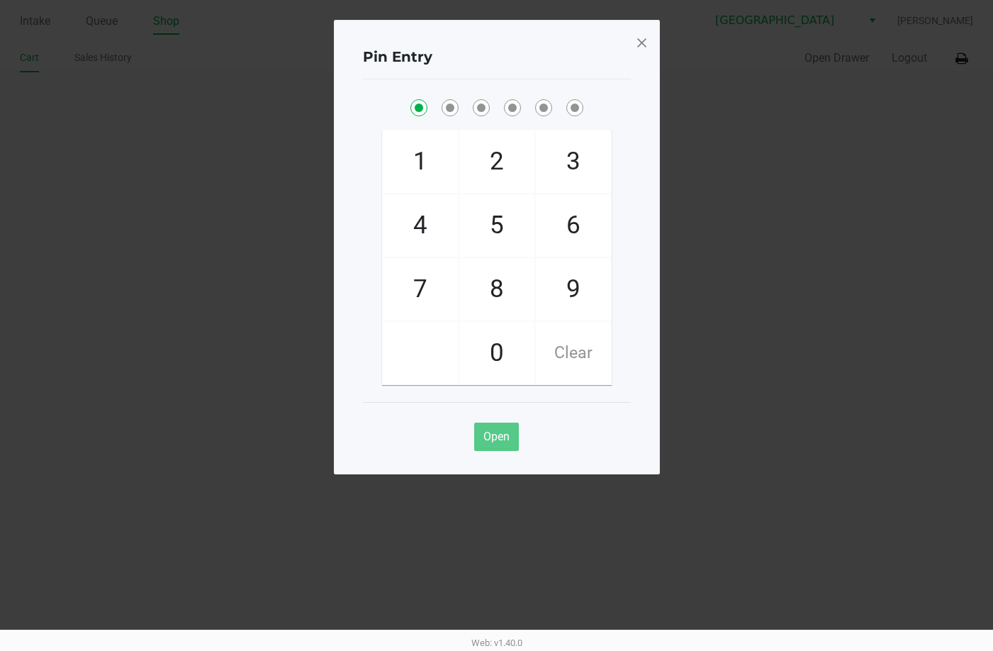
click at [646, 38] on span at bounding box center [641, 42] width 13 height 23
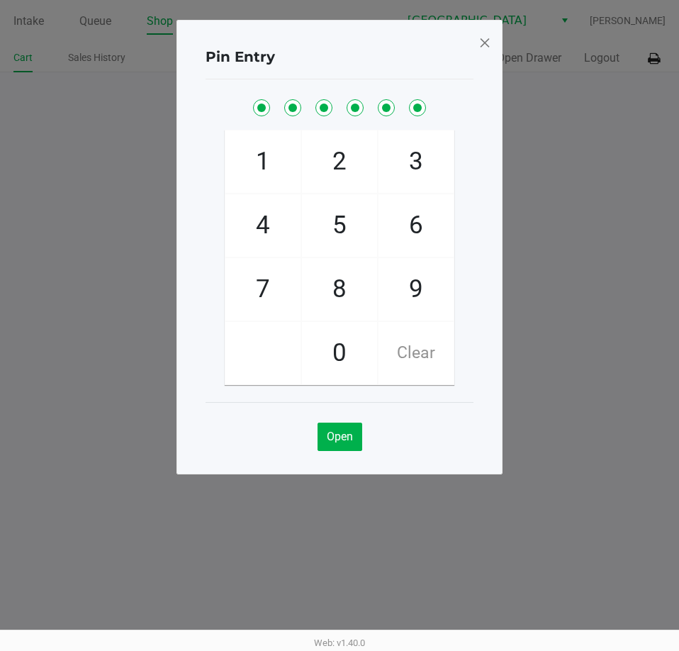
click at [486, 50] on span at bounding box center [484, 42] width 13 height 23
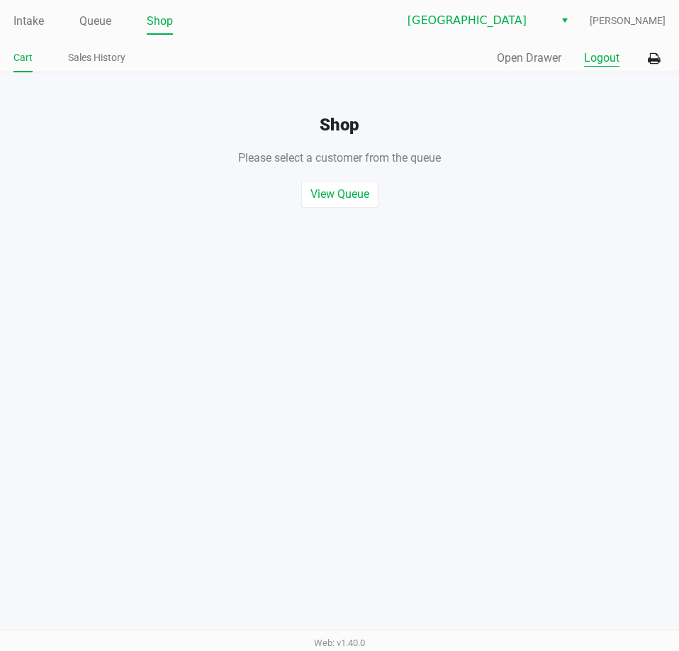
click at [605, 60] on button "Logout" at bounding box center [601, 58] width 35 height 17
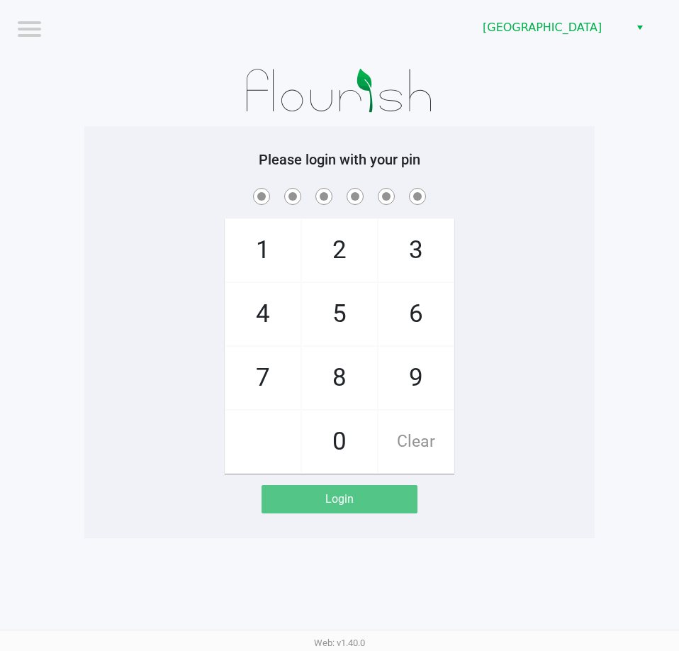
drag, startPoint x: 531, startPoint y: 0, endPoint x: 567, endPoint y: 124, distance: 129.2
click at [567, 124] on div at bounding box center [339, 90] width 510 height 71
